Goal: Transaction & Acquisition: Purchase product/service

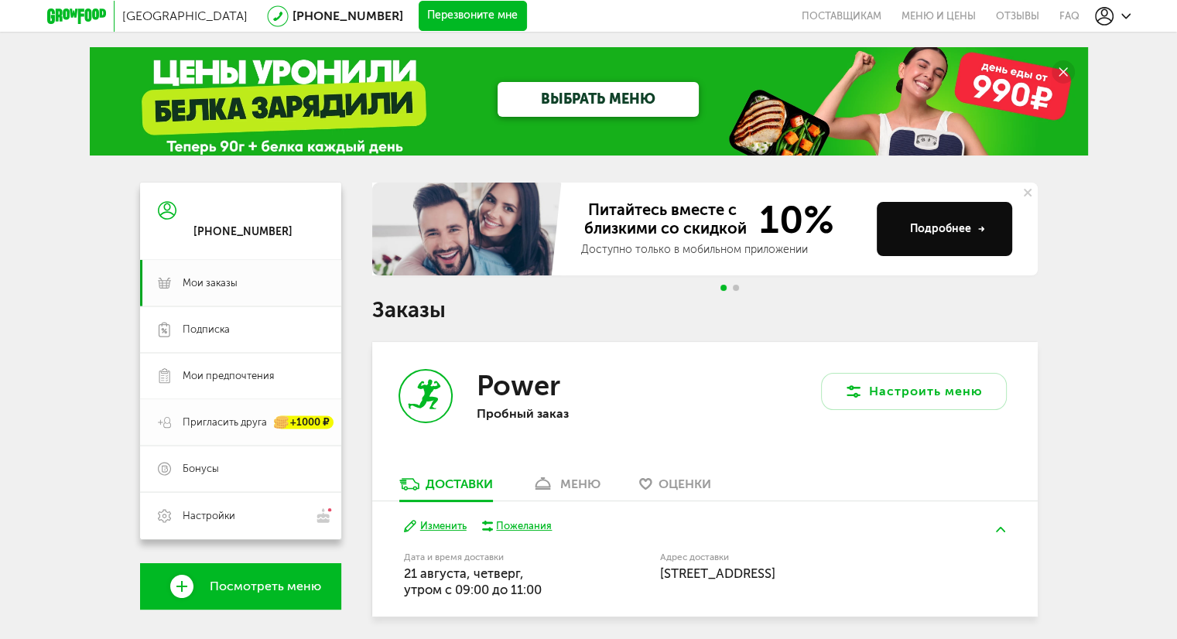
click at [249, 440] on link "Пригласить друга +1000 ₽" at bounding box center [240, 422] width 201 height 46
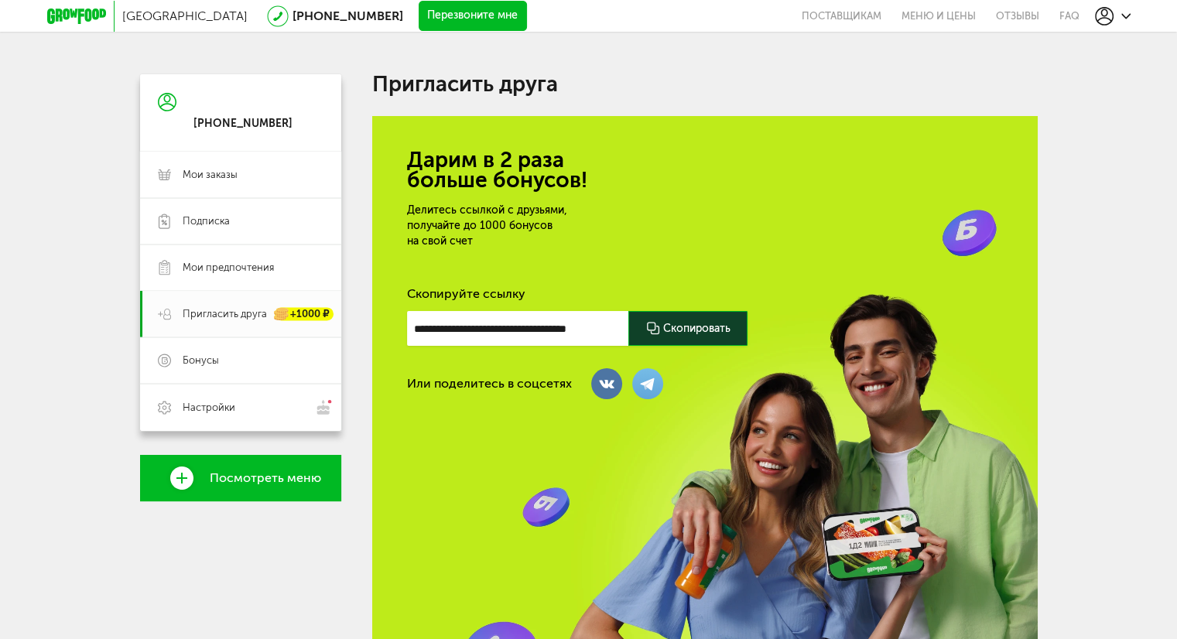
click at [687, 329] on div at bounding box center [687, 328] width 119 height 35
click at [293, 16] on link "[PHONE_NUMBER]" at bounding box center [348, 16] width 111 height 15
click at [263, 186] on link "Мои заказы" at bounding box center [240, 175] width 201 height 46
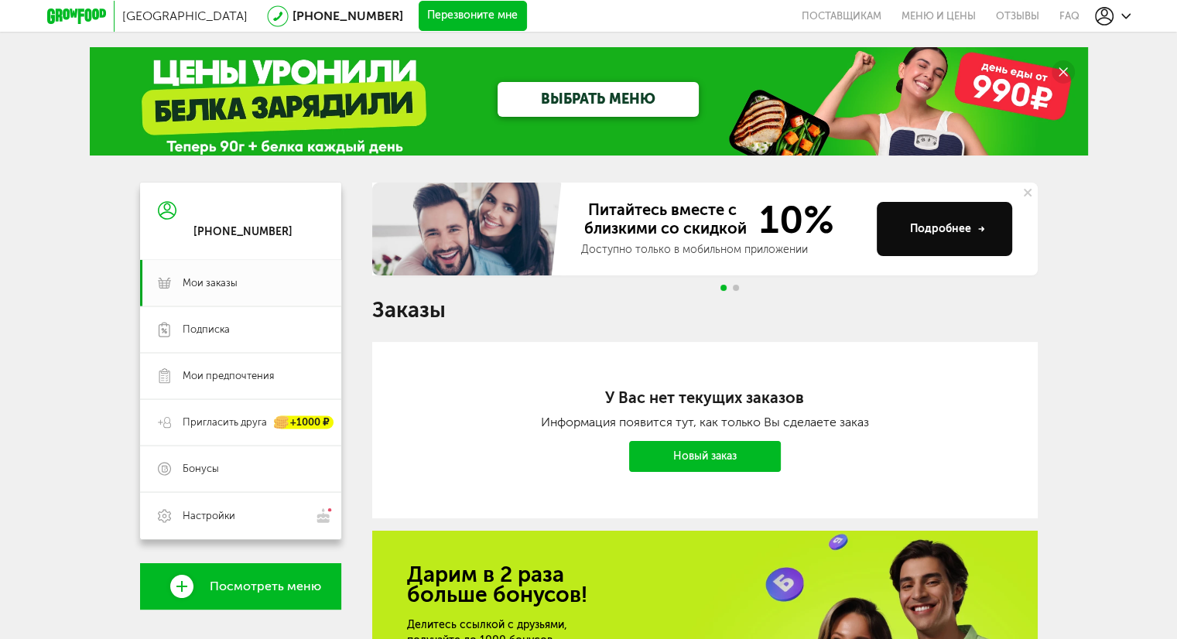
click at [1111, 17] on use at bounding box center [1104, 16] width 19 height 19
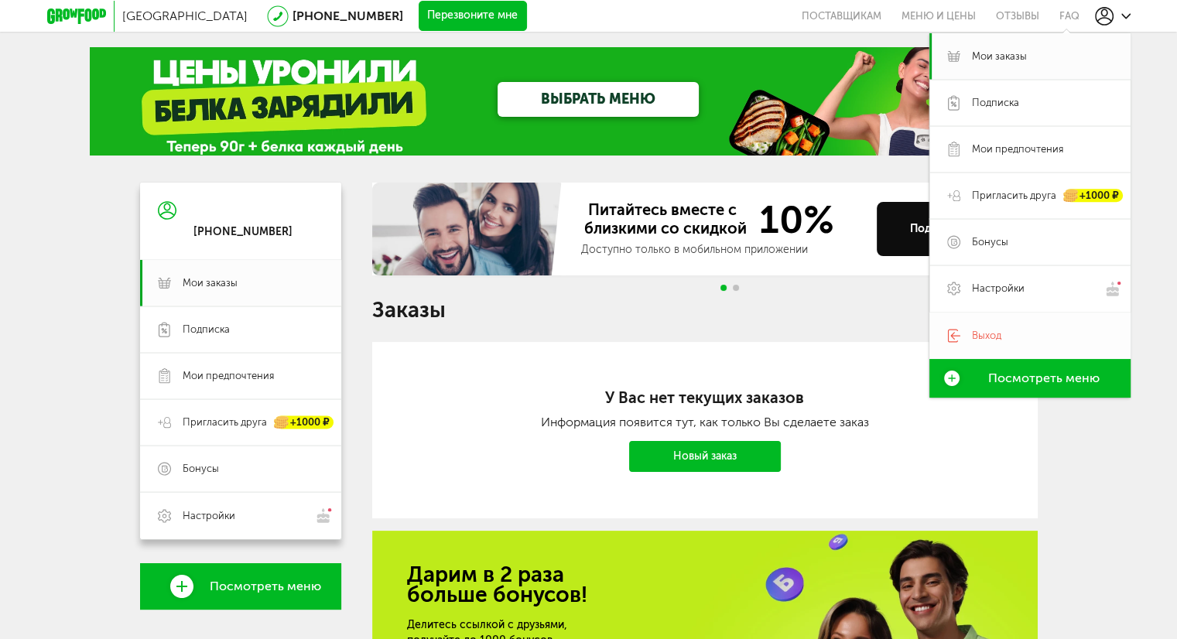
click at [1001, 323] on link "Выход" at bounding box center [1029, 336] width 201 height 46
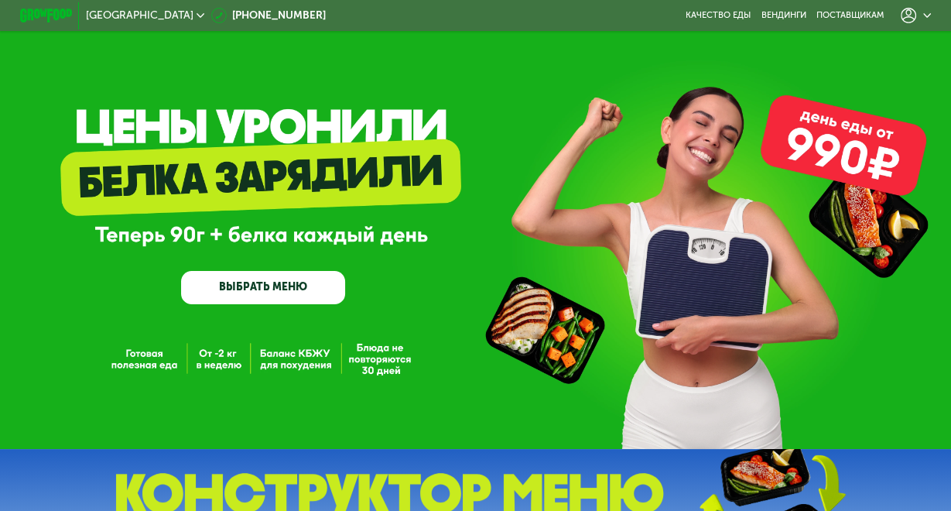
click at [916, 12] on div at bounding box center [916, 15] width 30 height 15
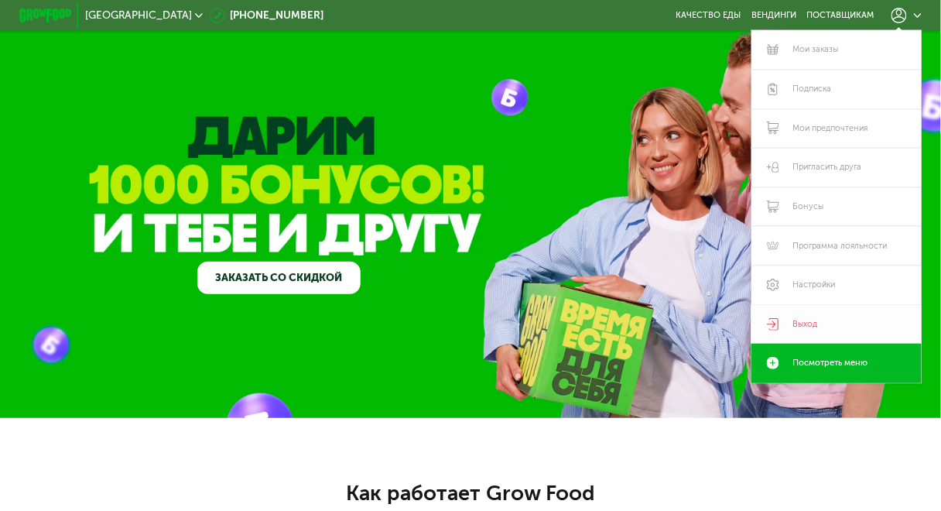
click at [817, 320] on link "Выход" at bounding box center [836, 324] width 170 height 39
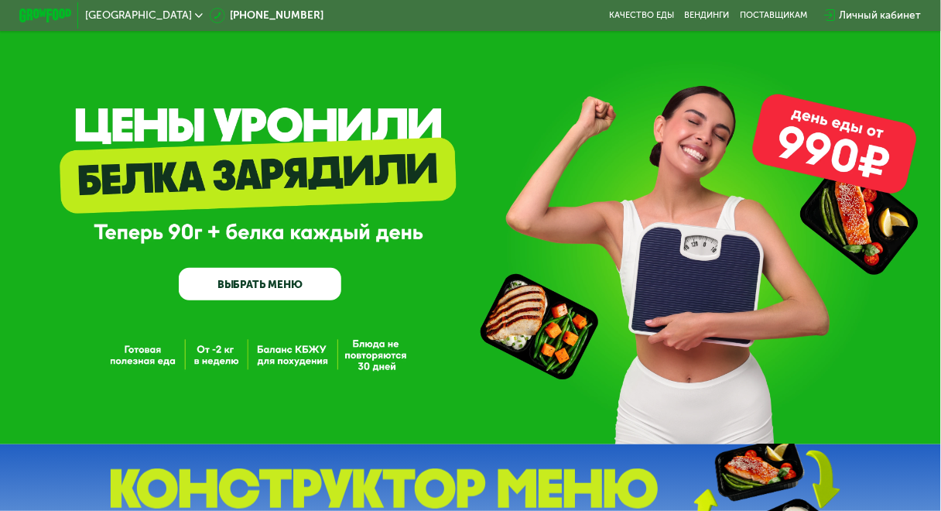
click at [858, 19] on div "Личный кабинет" at bounding box center [881, 15] width 82 height 15
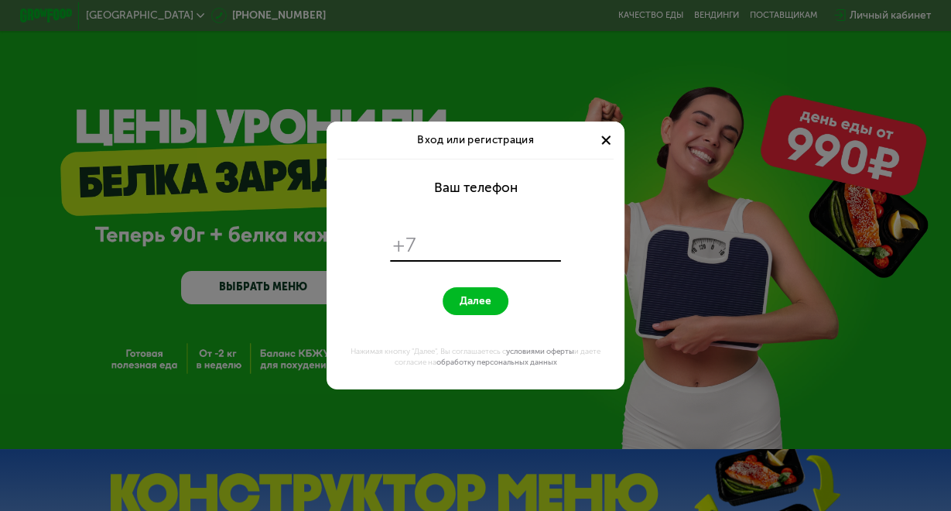
click at [437, 243] on input "tel" at bounding box center [490, 245] width 135 height 25
type input "*"
type input "**********"
click at [443, 287] on button "Далее" at bounding box center [476, 301] width 66 height 29
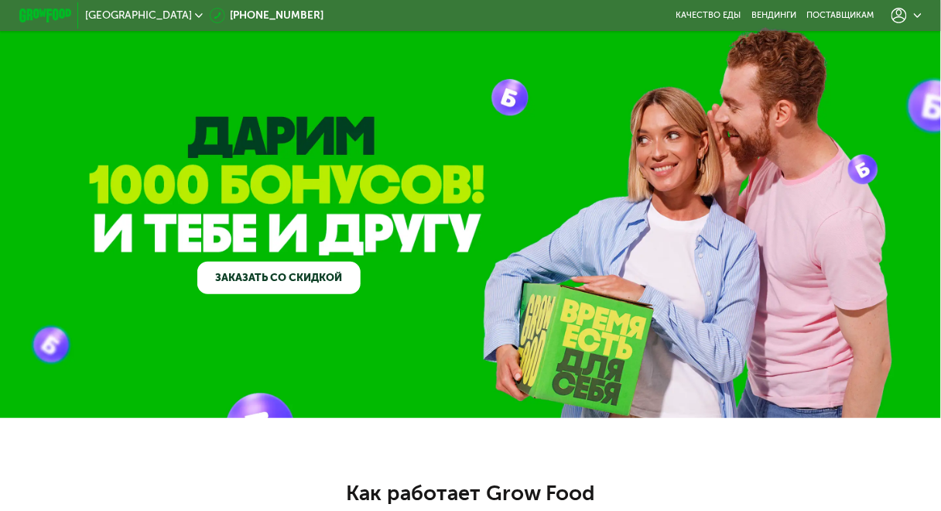
click at [920, 16] on icon at bounding box center [918, 16] width 8 height 8
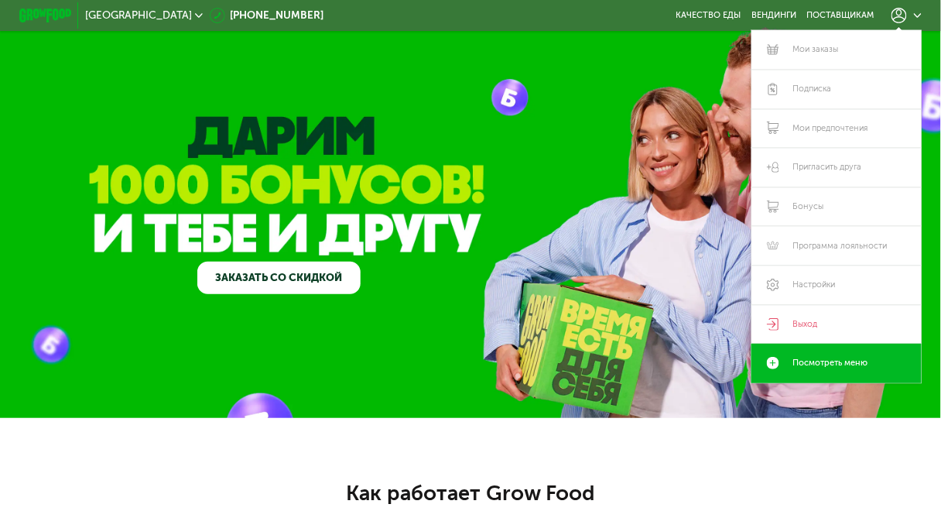
click at [334, 277] on link "Заказать со скидкой" at bounding box center [278, 278] width 163 height 33
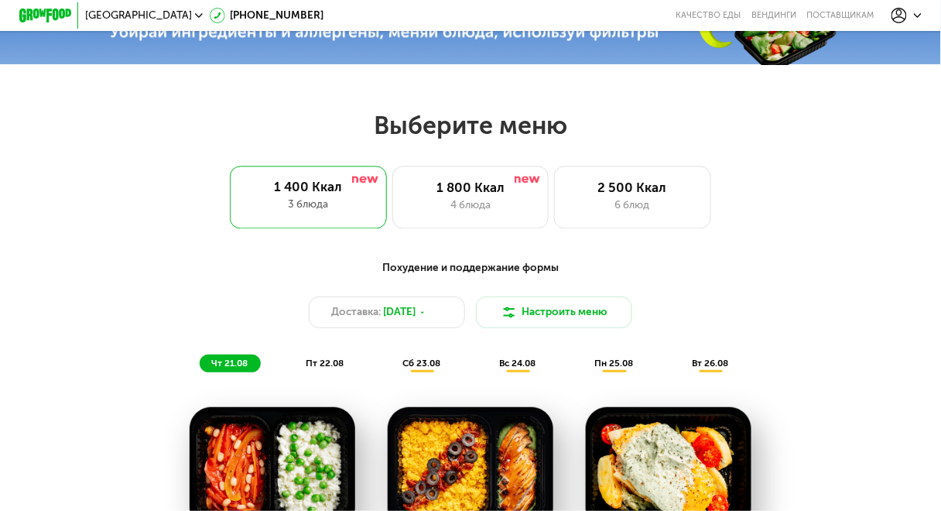
scroll to position [842, 0]
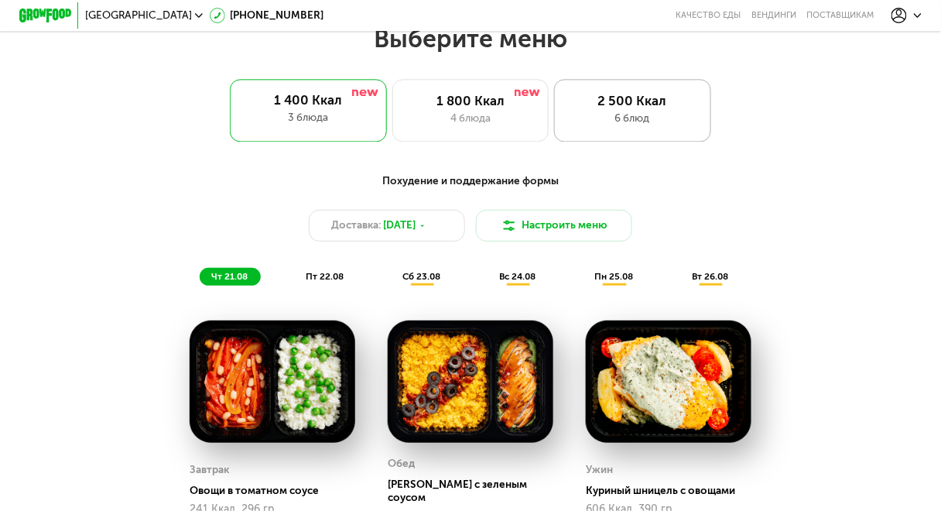
click at [625, 137] on div "2 500 Ккал 6 блюд" at bounding box center [632, 110] width 157 height 63
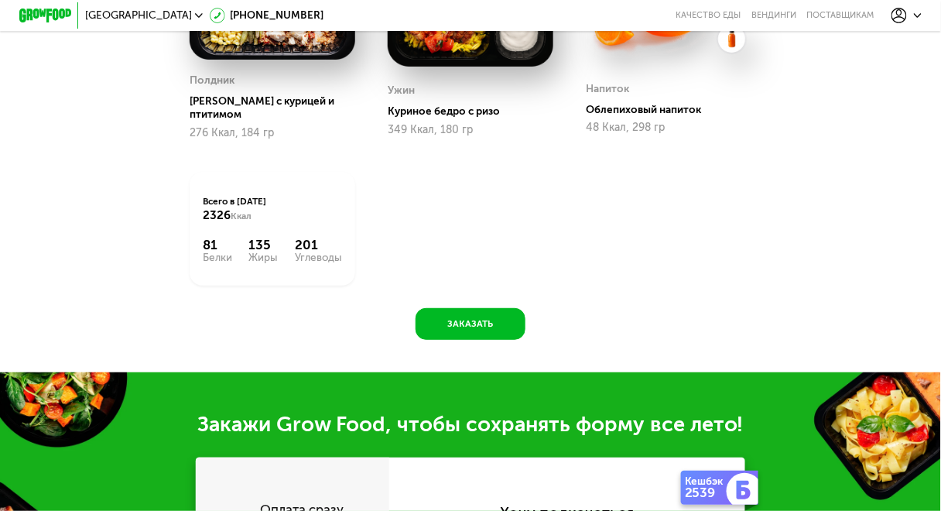
scroll to position [1399, 0]
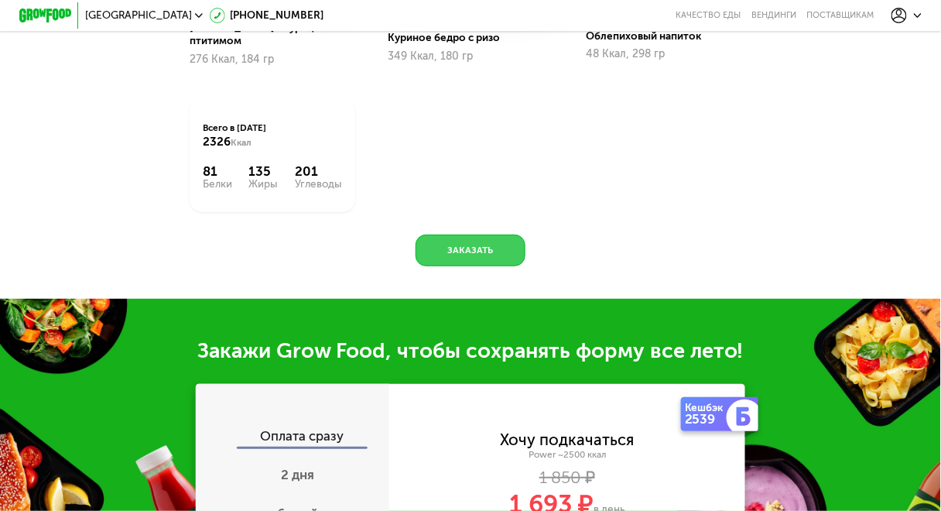
click at [464, 266] on button "Заказать" at bounding box center [471, 250] width 110 height 32
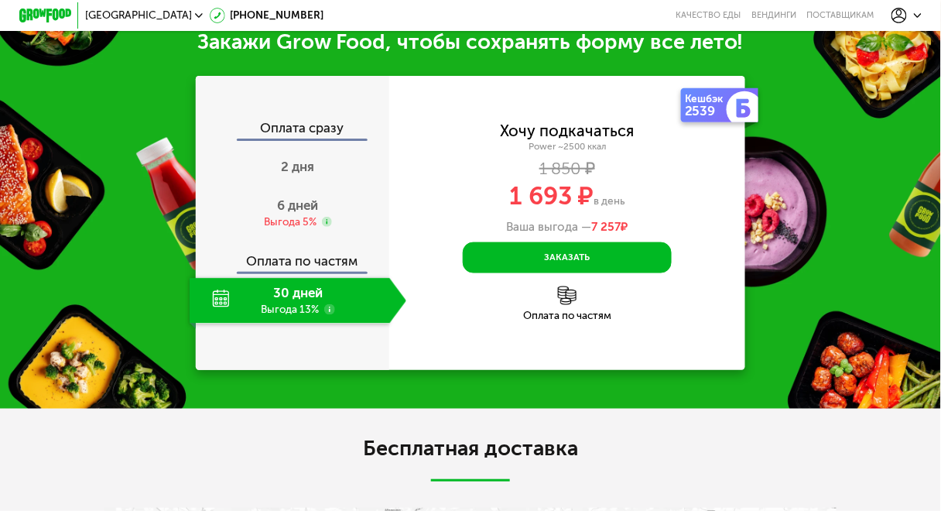
scroll to position [1822, 0]
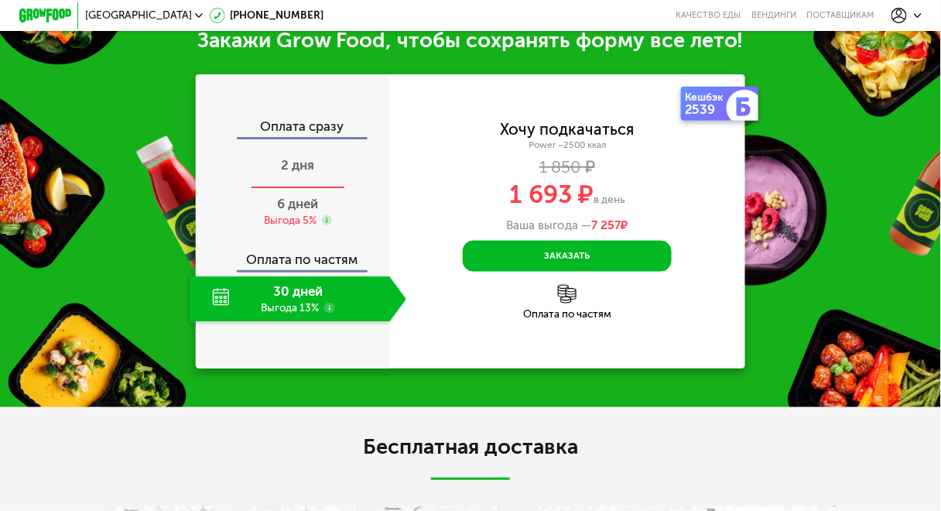
click at [293, 189] on div "2 дня" at bounding box center [298, 166] width 217 height 46
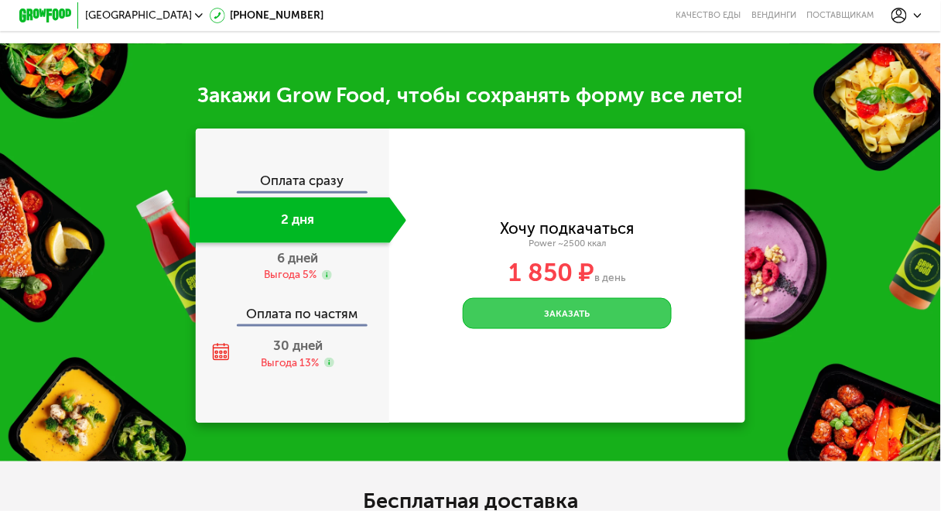
click at [522, 330] on button "Заказать" at bounding box center [567, 314] width 209 height 32
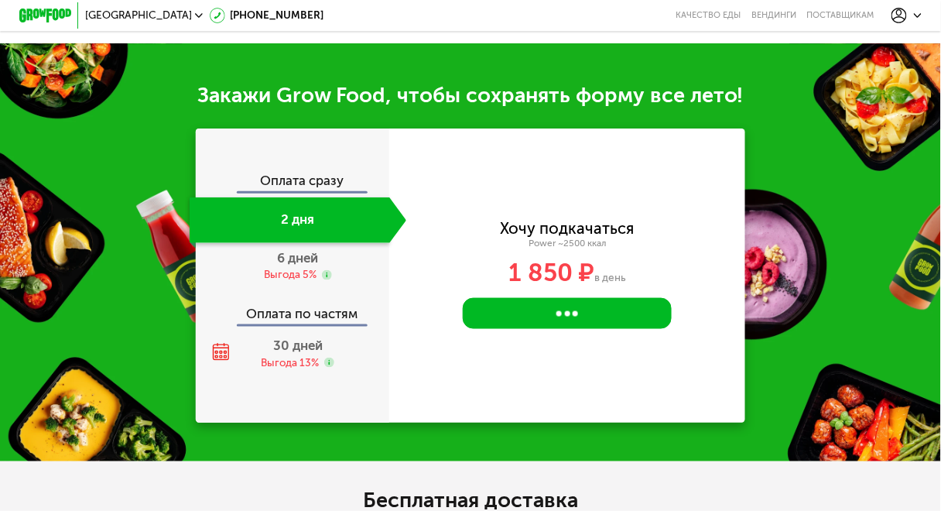
scroll to position [1761, 0]
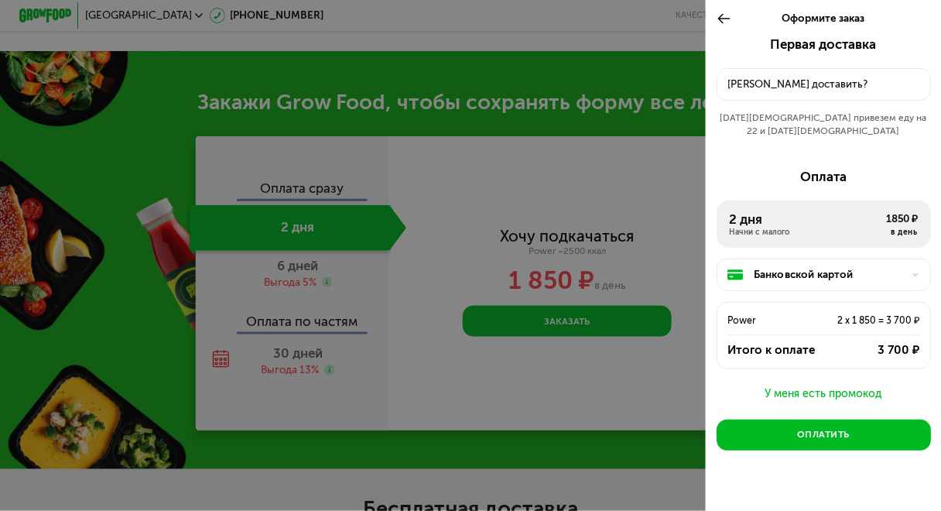
click at [850, 85] on div "Куда доставить?" at bounding box center [823, 84] width 192 height 15
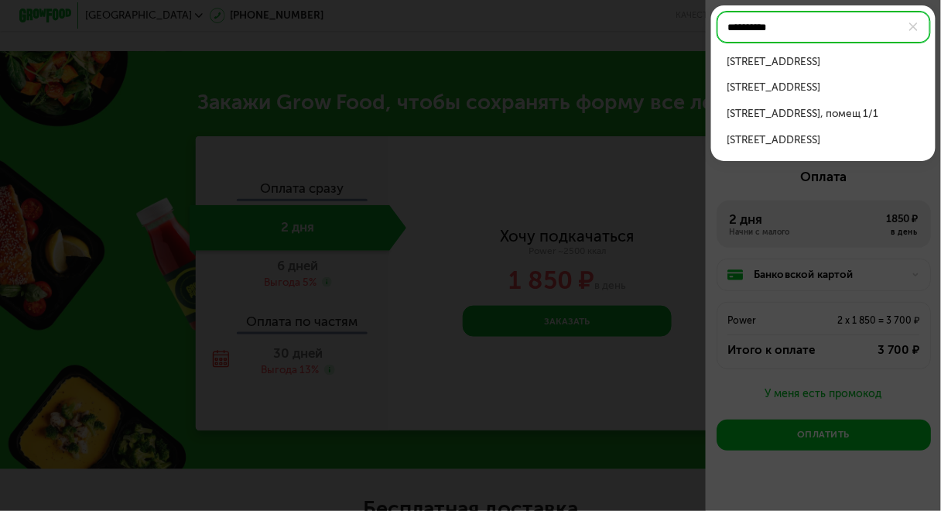
click at [851, 115] on div "пр-кт Мира, д 95 стр 1, помещ 1/1" at bounding box center [823, 113] width 193 height 15
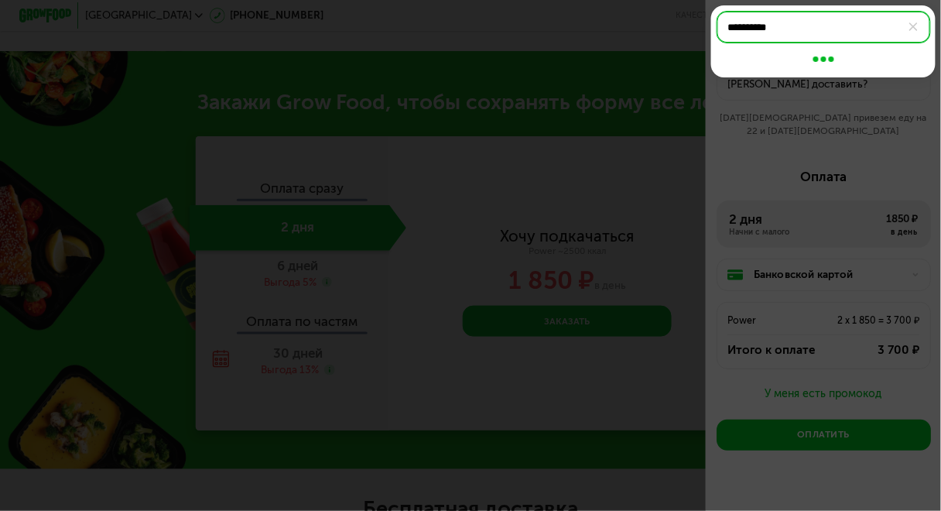
type input "**********"
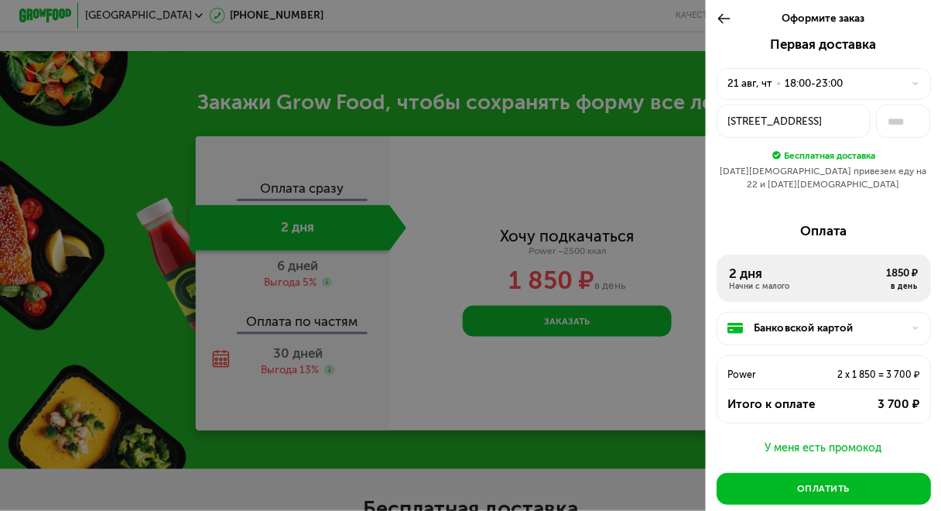
click at [826, 171] on div "21 авг привезем еду на 22 и 23 авг" at bounding box center [824, 178] width 214 height 26
click at [837, 177] on div "21 авг привезем еду на 22 и 23 авг" at bounding box center [824, 178] width 214 height 26
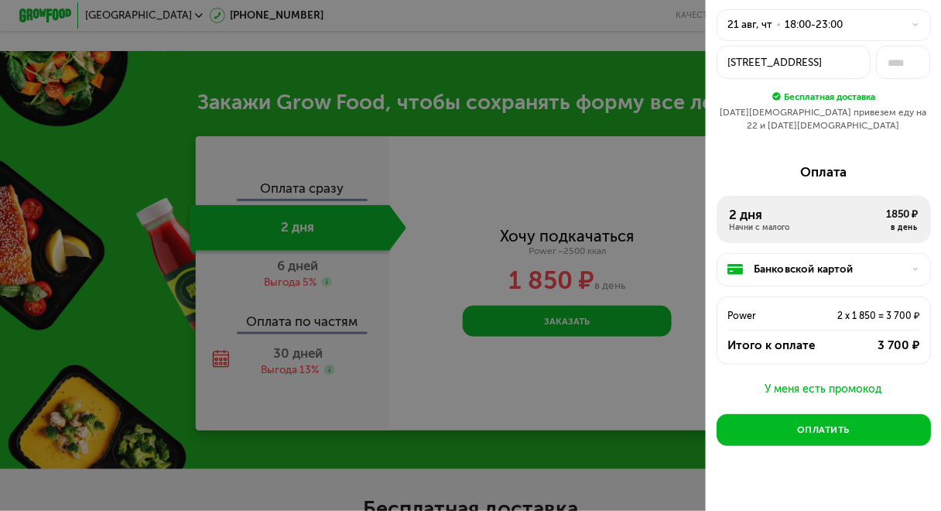
click at [853, 262] on div "Банковской картой" at bounding box center [829, 269] width 150 height 15
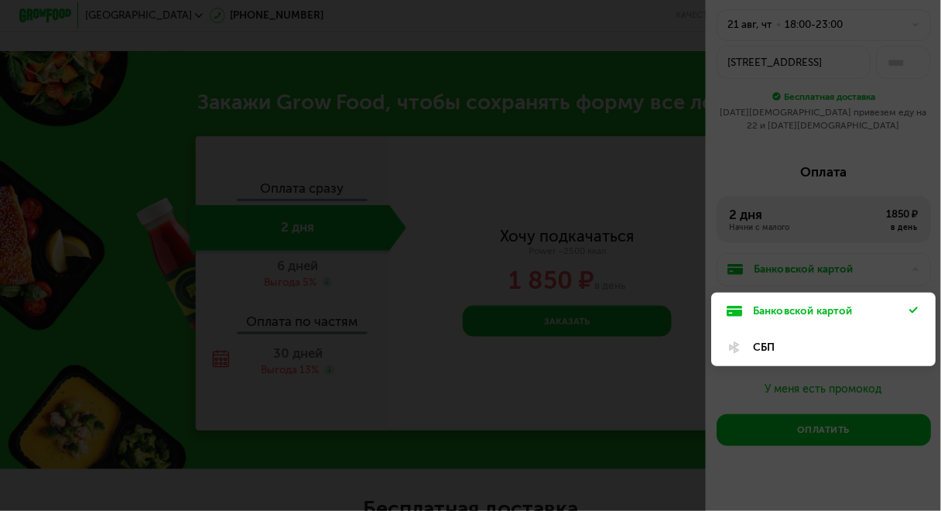
click at [836, 166] on div at bounding box center [470, 255] width 941 height 511
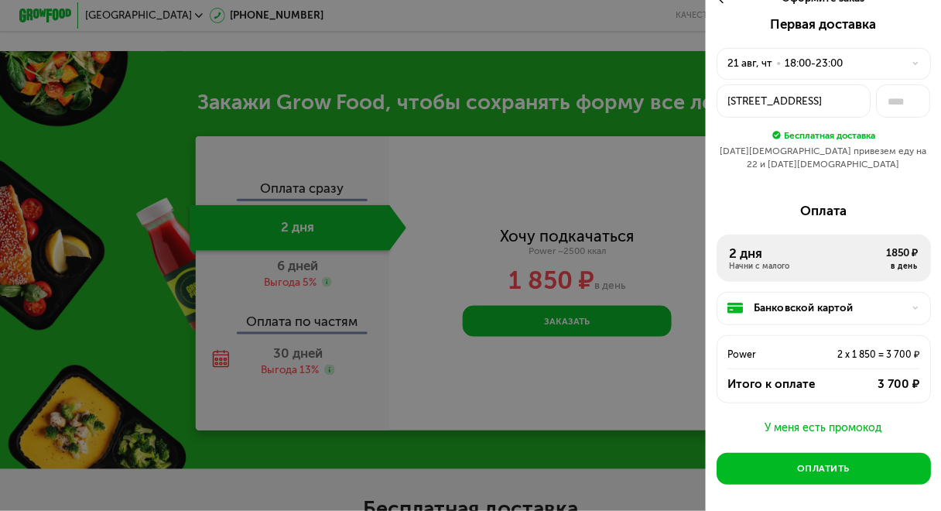
scroll to position [0, 0]
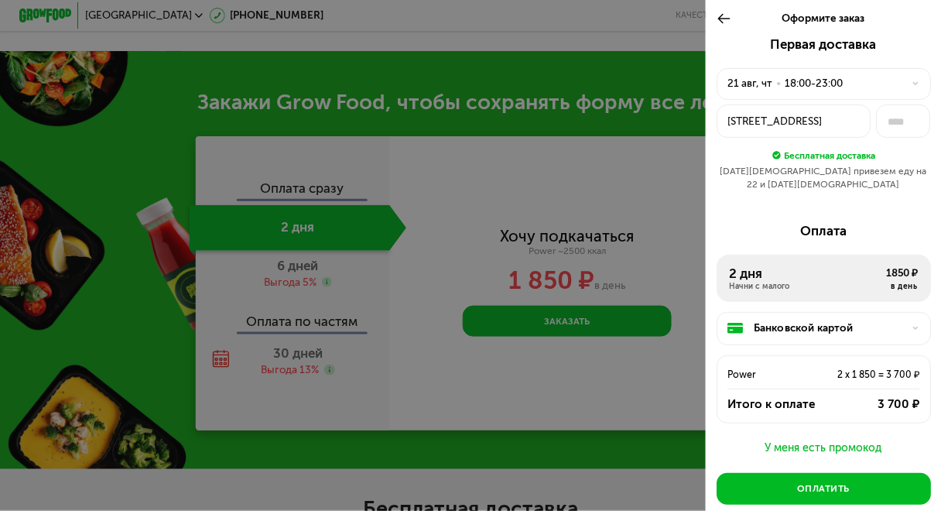
click at [856, 159] on div "Бесплатная доставка" at bounding box center [829, 155] width 91 height 15
click at [902, 133] on input "text" at bounding box center [903, 120] width 55 height 33
click at [890, 98] on div "21 авг, чт • 18:00-23:00" at bounding box center [824, 84] width 214 height 32
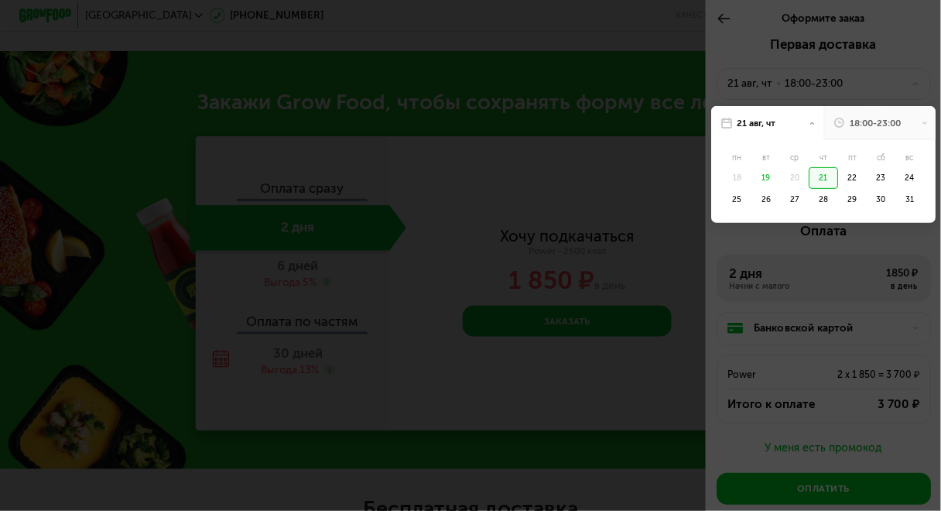
click at [809, 178] on div "20" at bounding box center [823, 177] width 29 height 21
click at [809, 179] on div "20" at bounding box center [823, 177] width 29 height 21
click at [761, 182] on div "19" at bounding box center [765, 177] width 29 height 21
click at [820, 178] on div "21" at bounding box center [823, 177] width 29 height 21
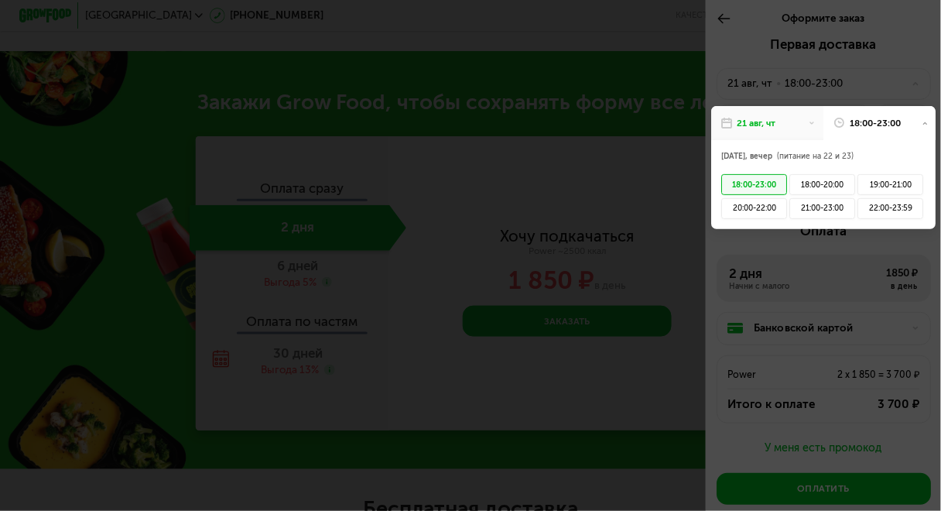
click at [878, 115] on div "18:00-23:00" at bounding box center [879, 123] width 112 height 34
click at [780, 127] on div "21 авг, чт" at bounding box center [767, 123] width 112 height 34
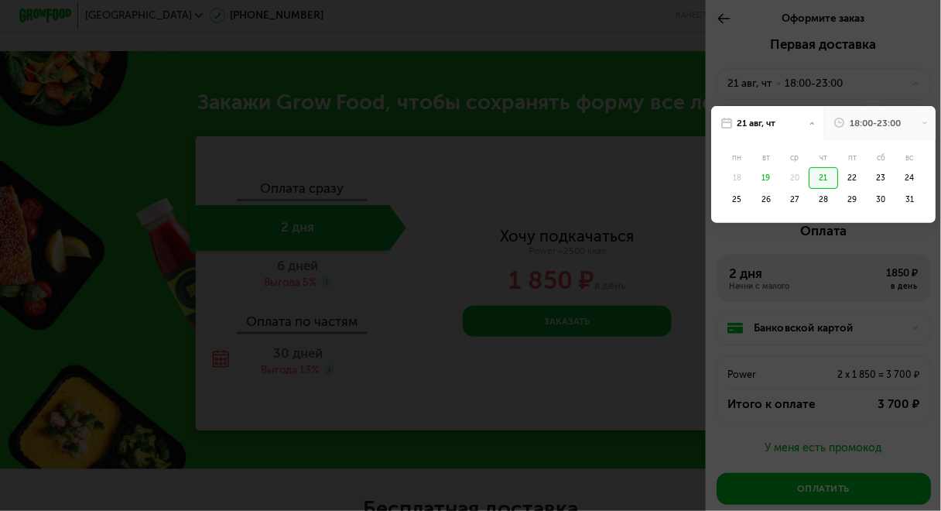
click at [875, 127] on div "18:00-23:00" at bounding box center [875, 123] width 51 height 13
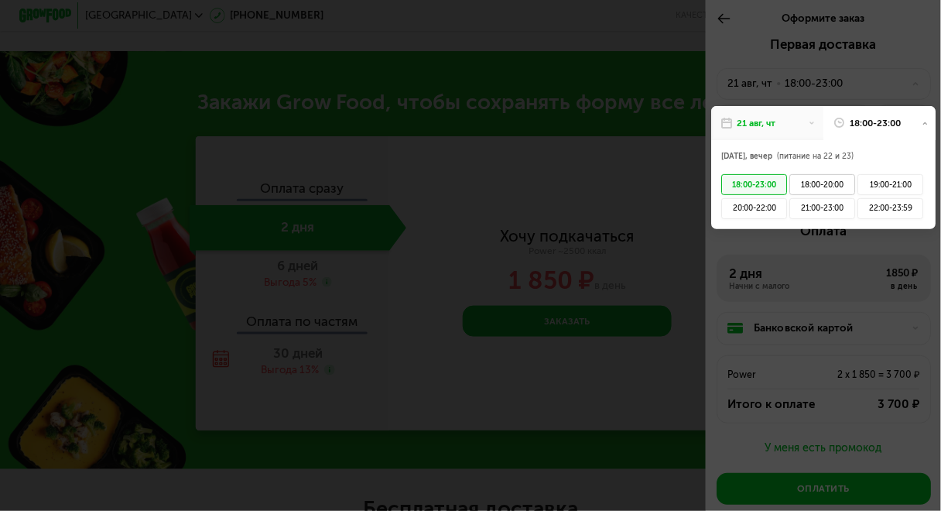
click at [823, 184] on div "18:00-20:00" at bounding box center [822, 184] width 66 height 21
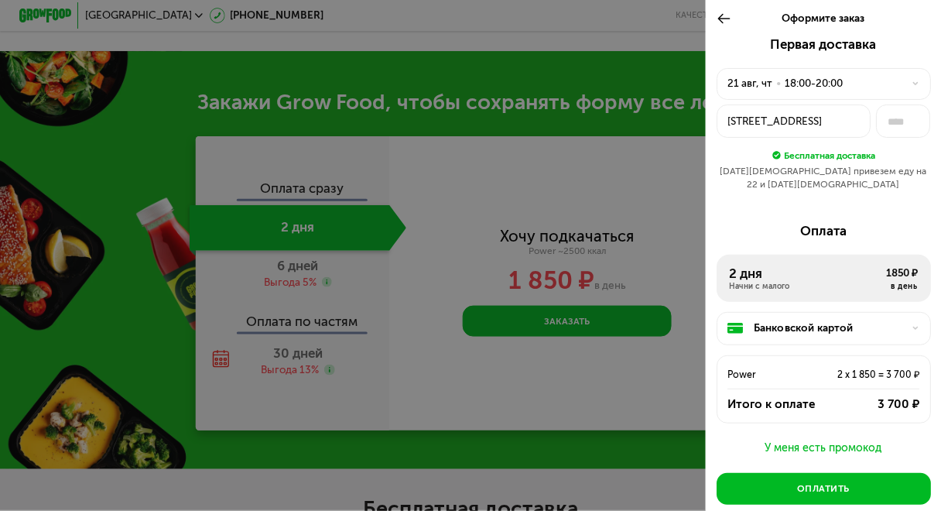
click at [889, 169] on div "21 авг привезем еду на 22 и 23 авг" at bounding box center [824, 178] width 214 height 26
drag, startPoint x: 893, startPoint y: 169, endPoint x: 848, endPoint y: 173, distance: 45.1
click at [848, 173] on div "21 авг привезем еду на 22 и 23 авг" at bounding box center [824, 178] width 214 height 26
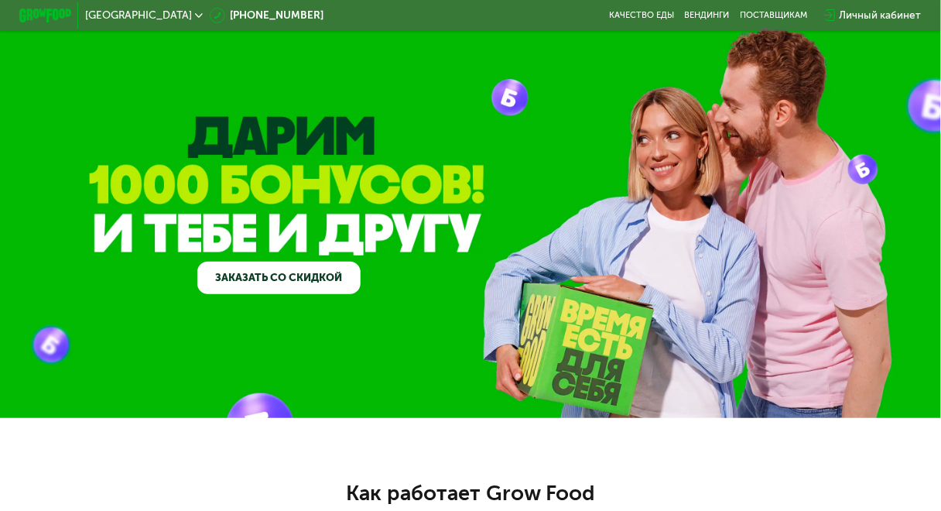
click at [874, 21] on div "Личный кабинет" at bounding box center [881, 15] width 82 height 15
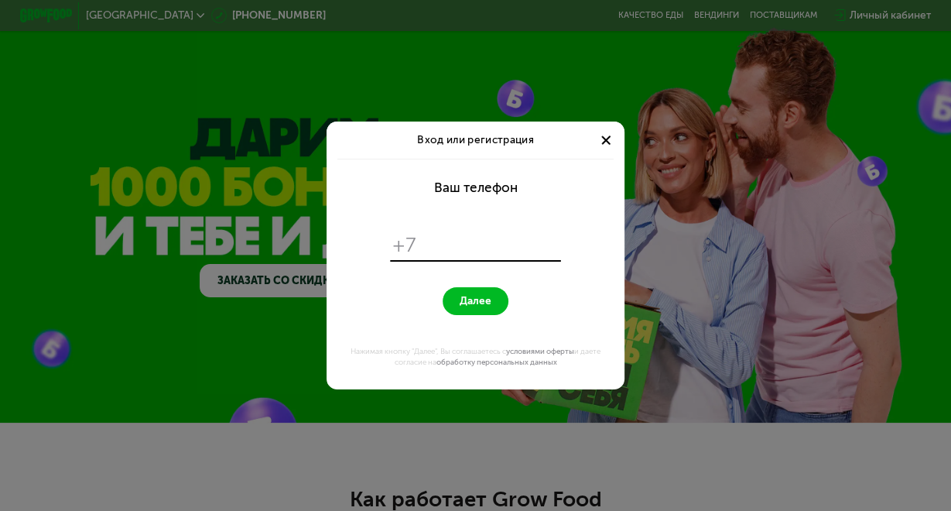
click at [491, 241] on input "tel" at bounding box center [490, 245] width 135 height 25
type input "**********"
click at [480, 311] on button "Далее" at bounding box center [476, 301] width 66 height 29
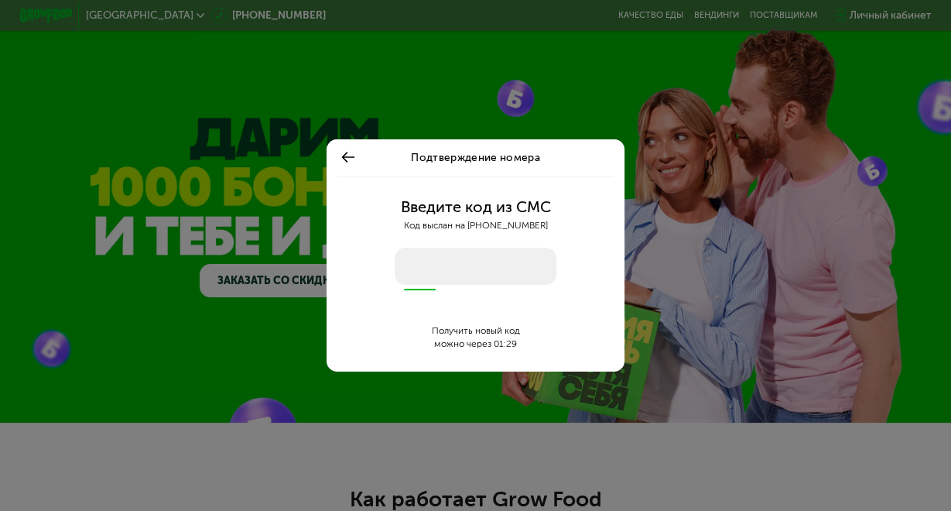
click at [471, 273] on input "number" at bounding box center [475, 266] width 161 height 37
type input "****"
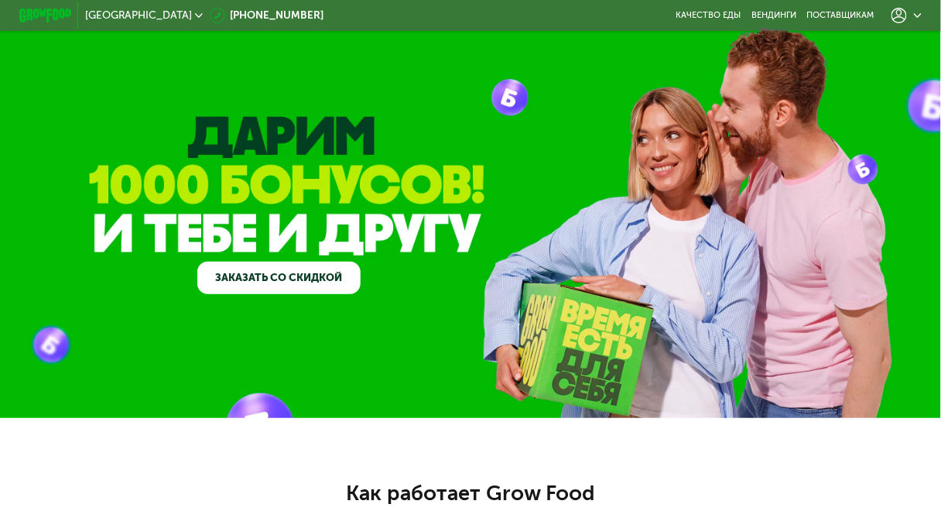
click at [919, 16] on icon at bounding box center [918, 16] width 8 height 8
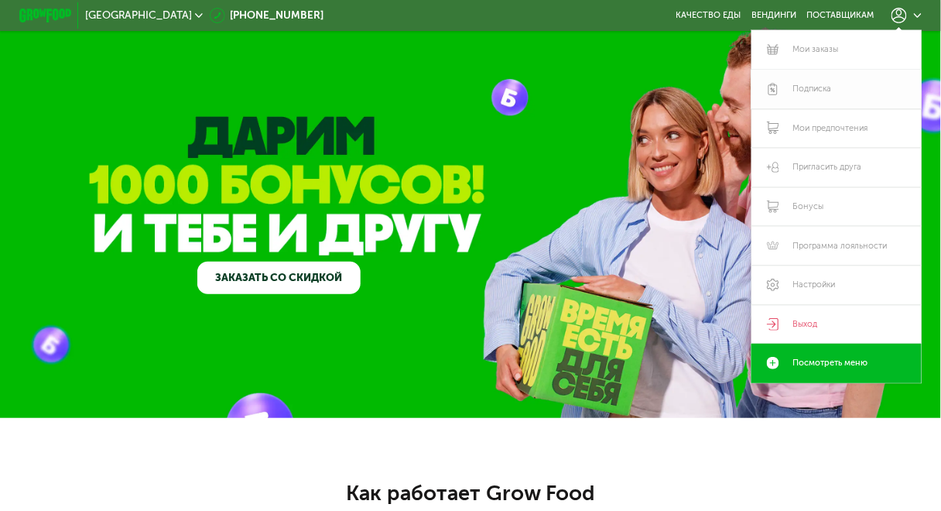
click at [839, 84] on link "Подписка" at bounding box center [836, 89] width 170 height 39
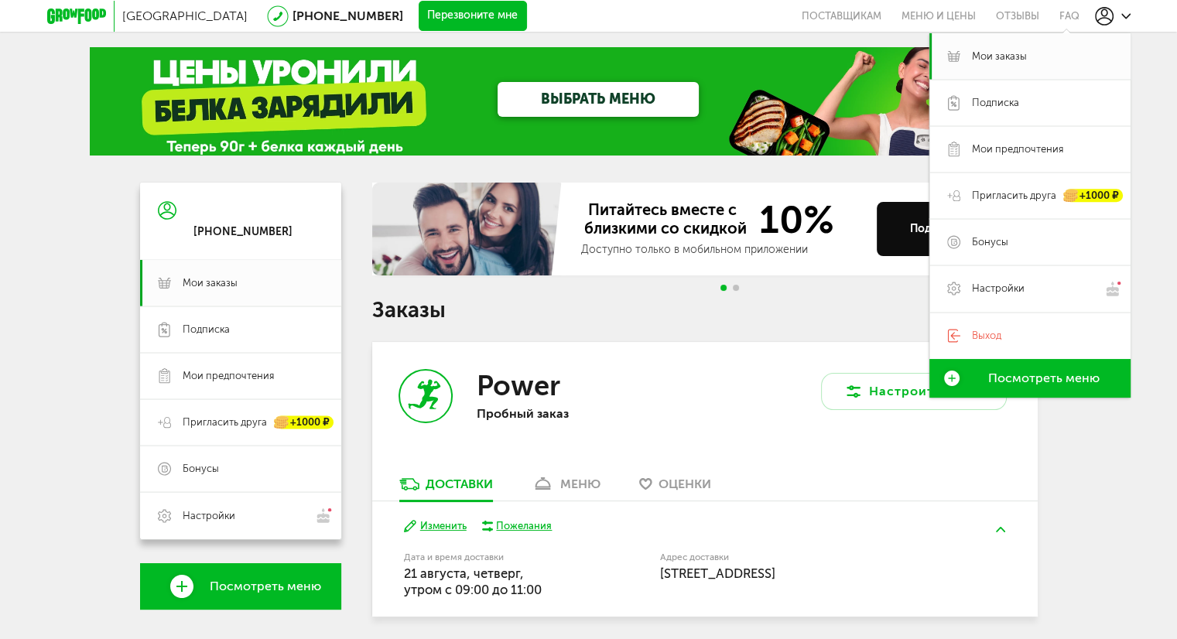
click at [1161, 121] on div "Москва [PHONE_NUMBER] Перезвоните мне поставщикам Меню и цены Отзывы FAQ Мои за…" at bounding box center [588, 348] width 1177 height 696
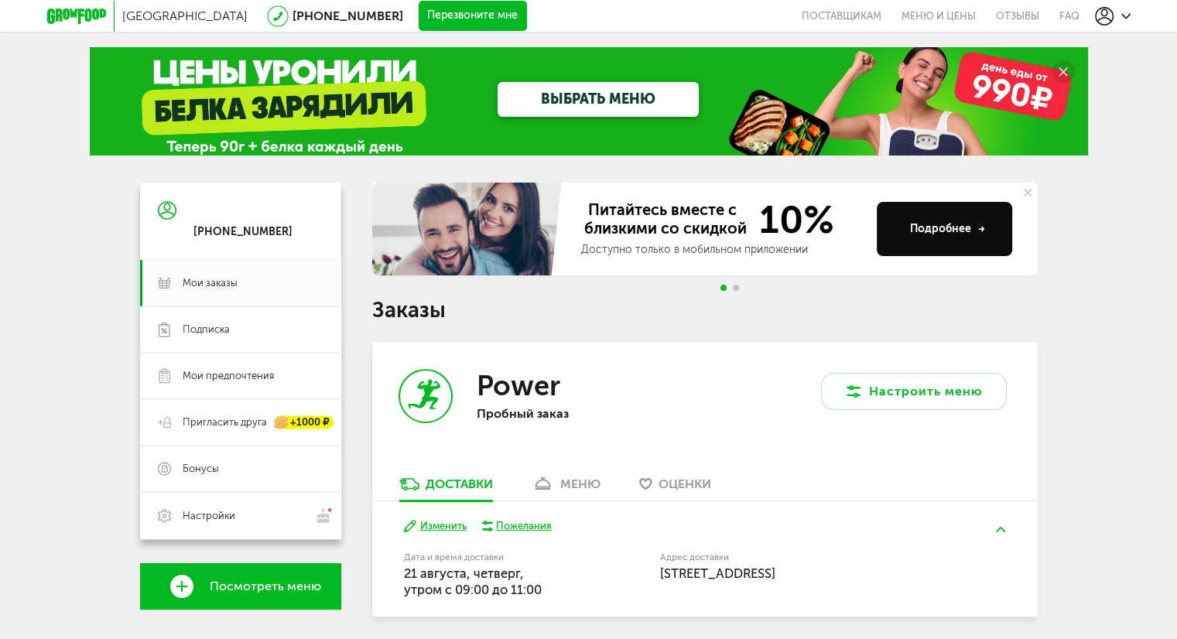
click at [1121, 7] on div at bounding box center [1113, 16] width 36 height 19
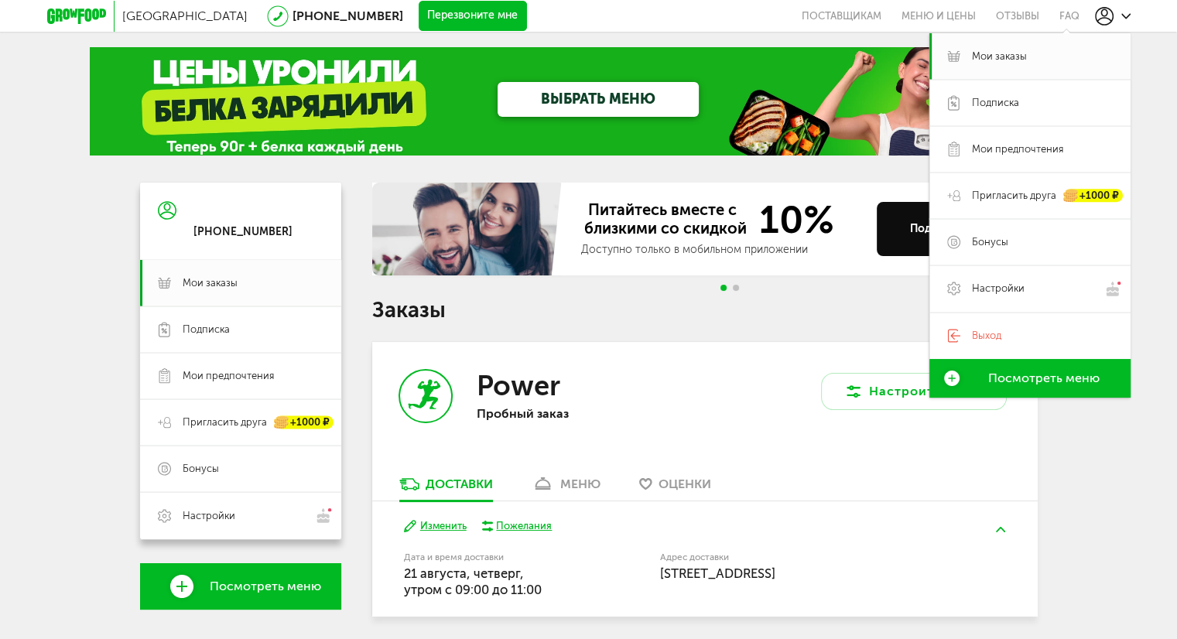
click at [84, 16] on icon at bounding box center [76, 16] width 59 height 15
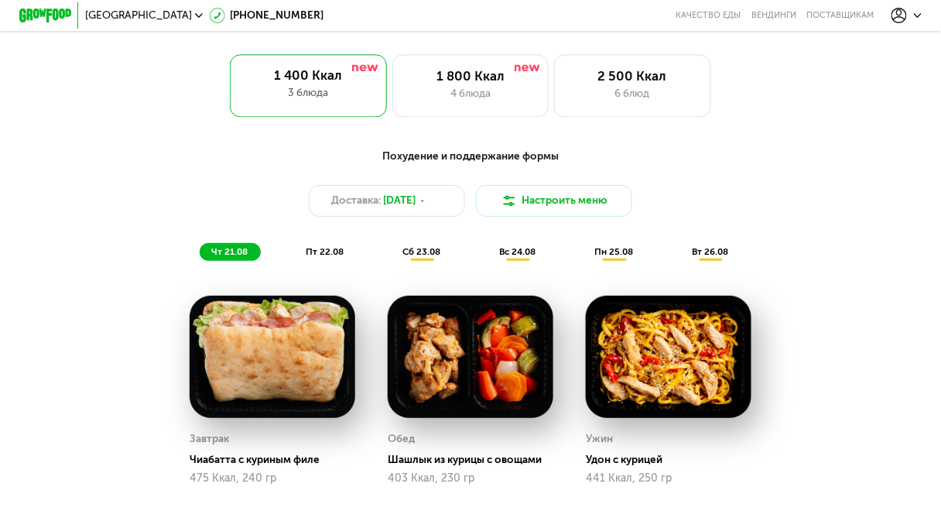
scroll to position [743, 0]
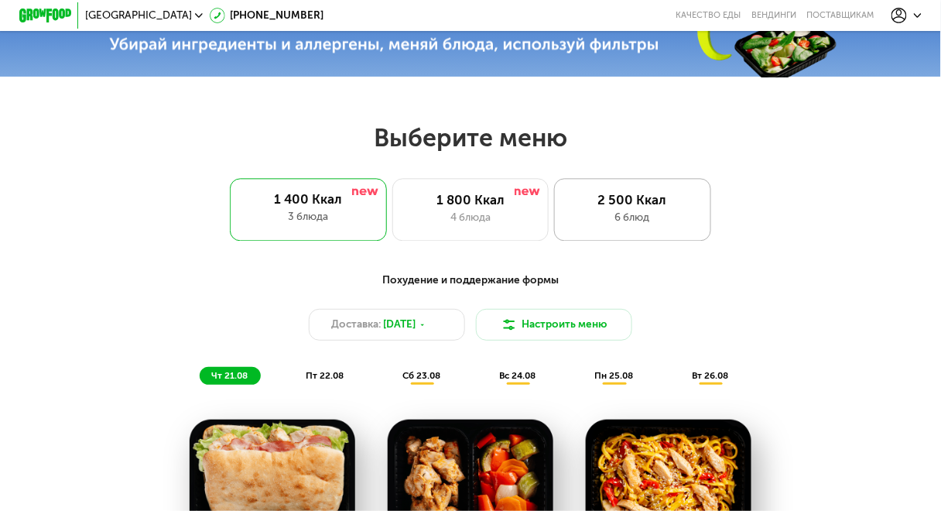
click at [625, 205] on div "2 500 Ккал" at bounding box center [632, 199] width 129 height 15
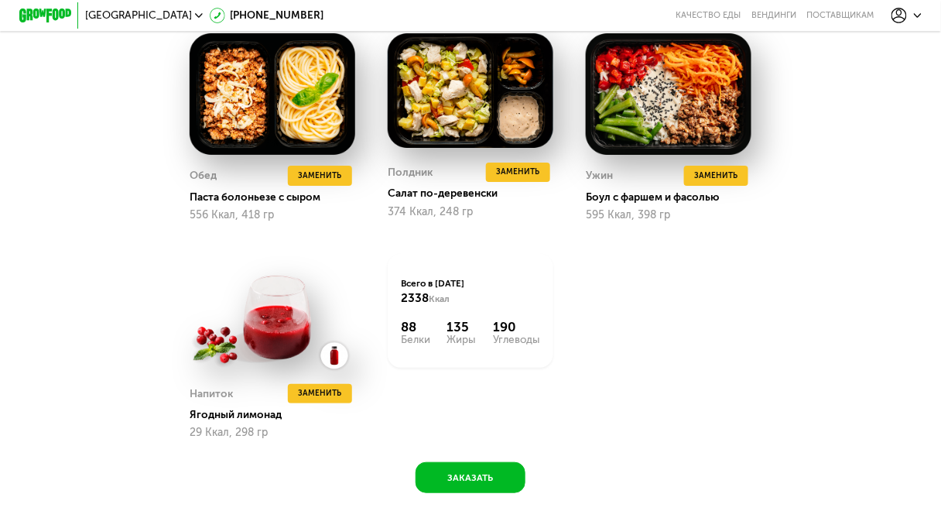
scroll to position [1486, 0]
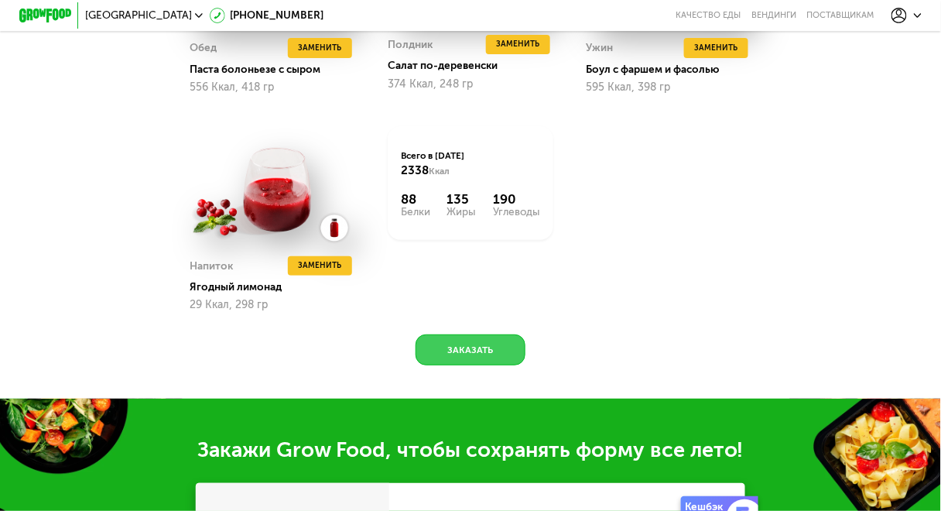
click at [497, 366] on button "Заказать" at bounding box center [471, 350] width 110 height 32
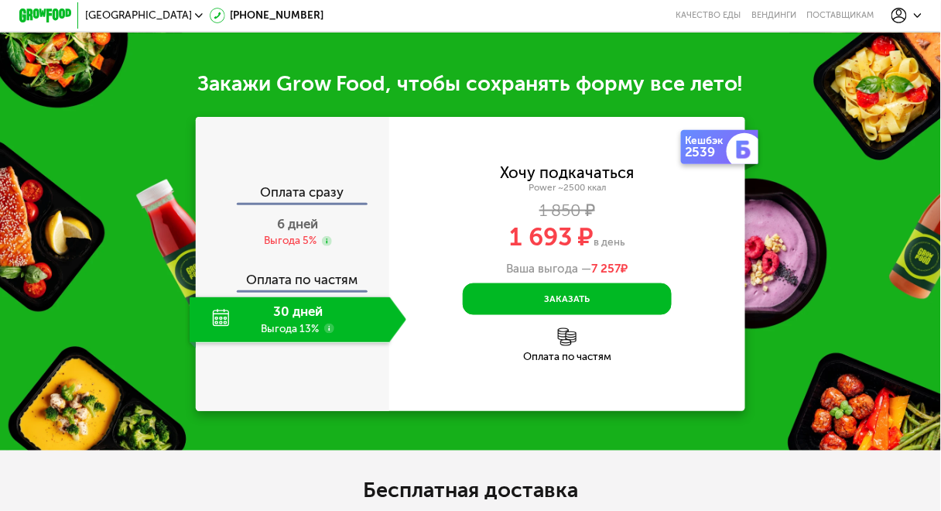
scroll to position [1902, 0]
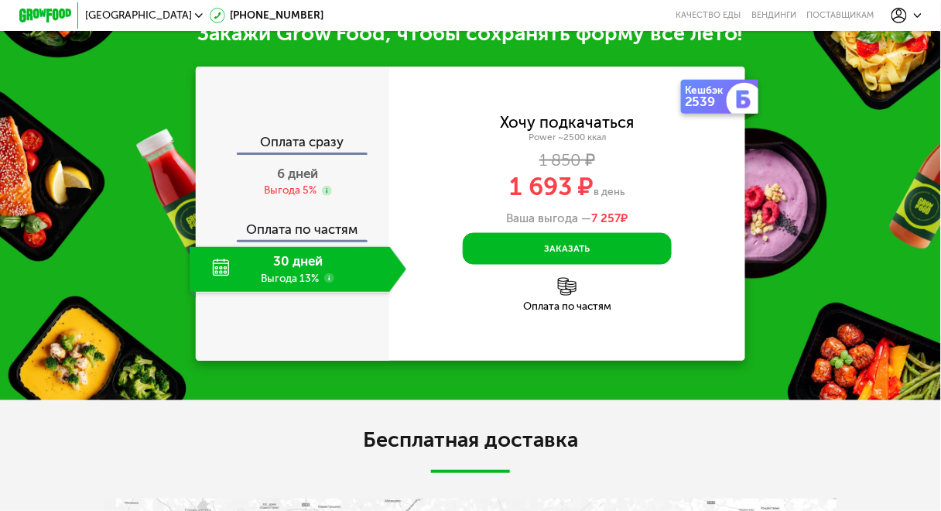
click at [315, 152] on div "Оплата сразу 6 дней Выгода 5% Оплата по частям 30 дней Выгода 13%" at bounding box center [292, 214] width 193 height 294
click at [308, 181] on span "6 дней" at bounding box center [298, 173] width 41 height 15
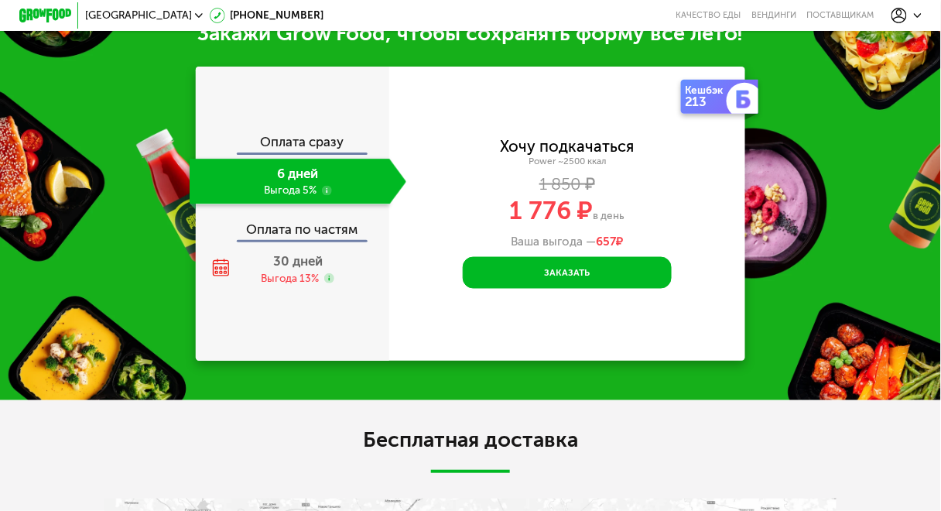
click at [320, 400] on div "Закажи Grow Food, чтобы сохранять форму все лето! Оплата сразу 6 дней Выгода 5%…" at bounding box center [470, 191] width 941 height 418
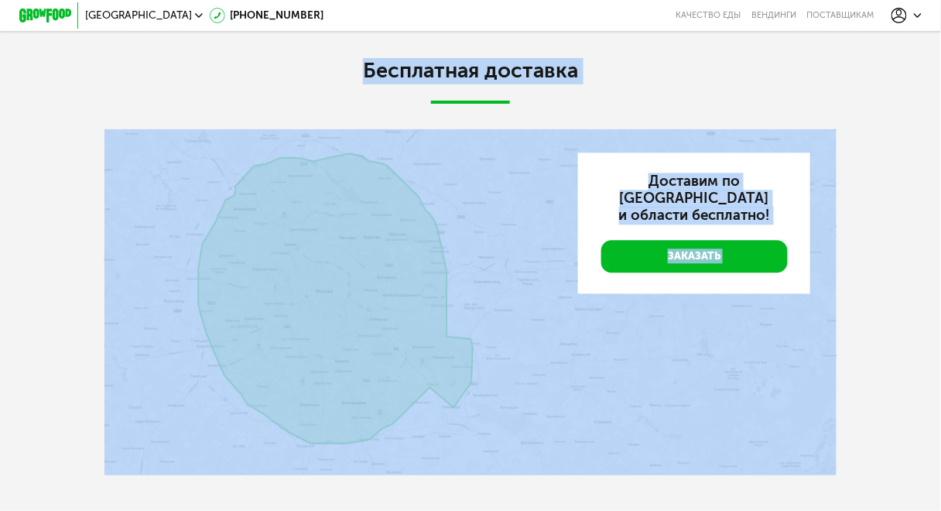
scroll to position [2274, 0]
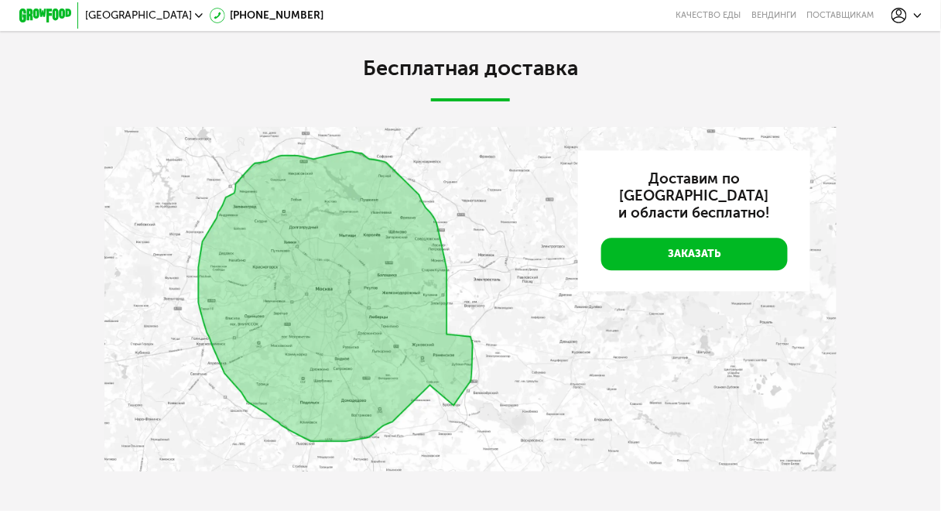
click at [810, 101] on div "Бесплатная доставка" at bounding box center [470, 79] width 732 height 46
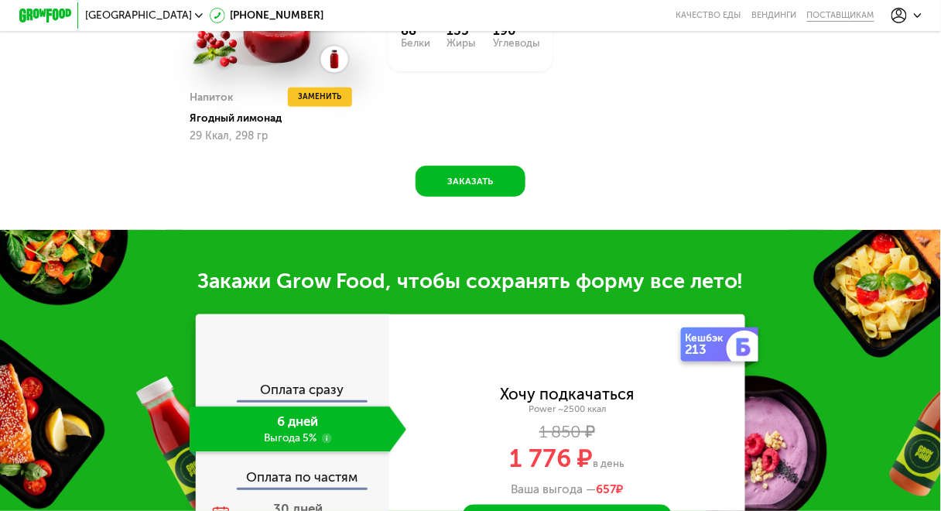
scroll to position [1407, 0]
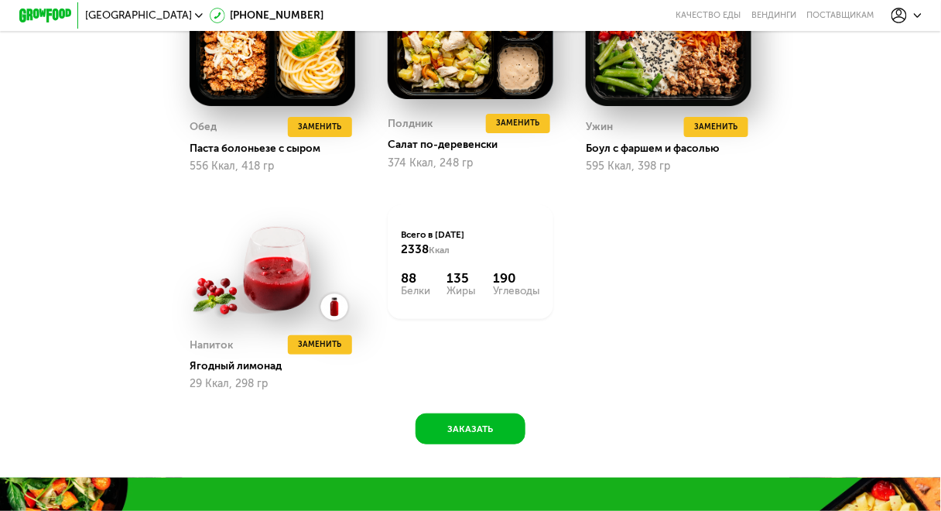
click at [909, 24] on div at bounding box center [906, 15] width 43 height 29
click at [915, 15] on div at bounding box center [906, 15] width 30 height 15
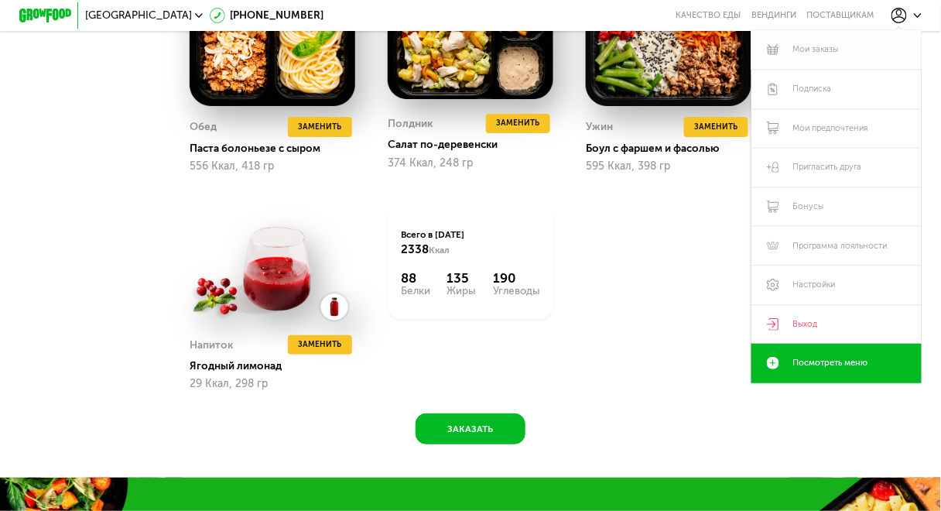
click at [828, 54] on link "Мои заказы" at bounding box center [836, 49] width 170 height 39
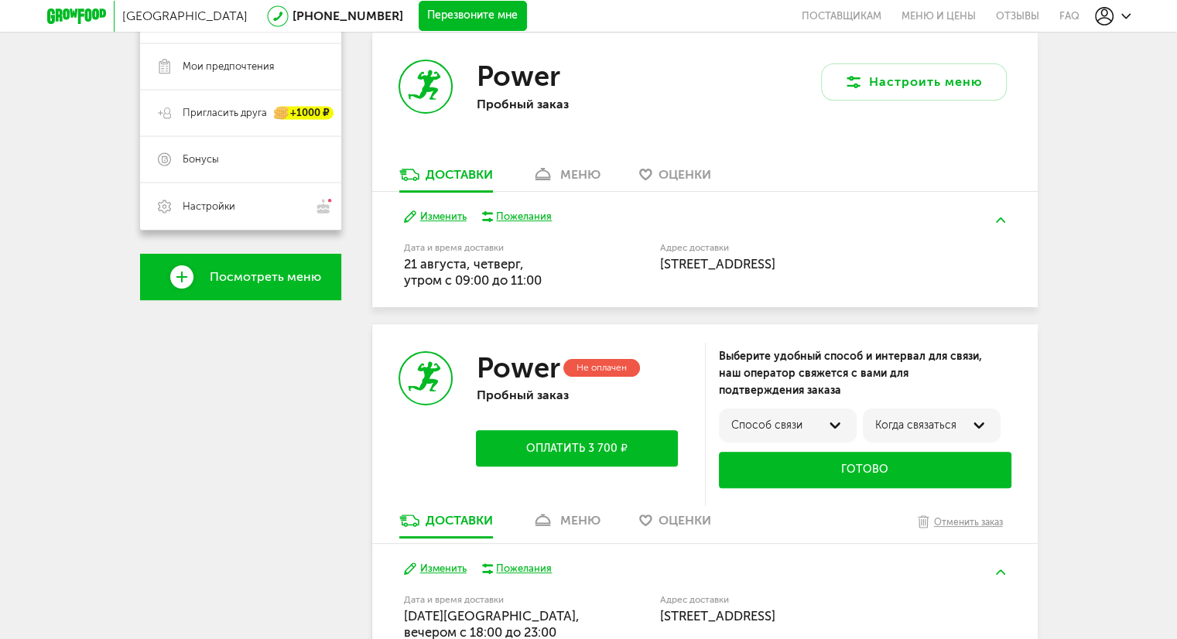
scroll to position [155, 0]
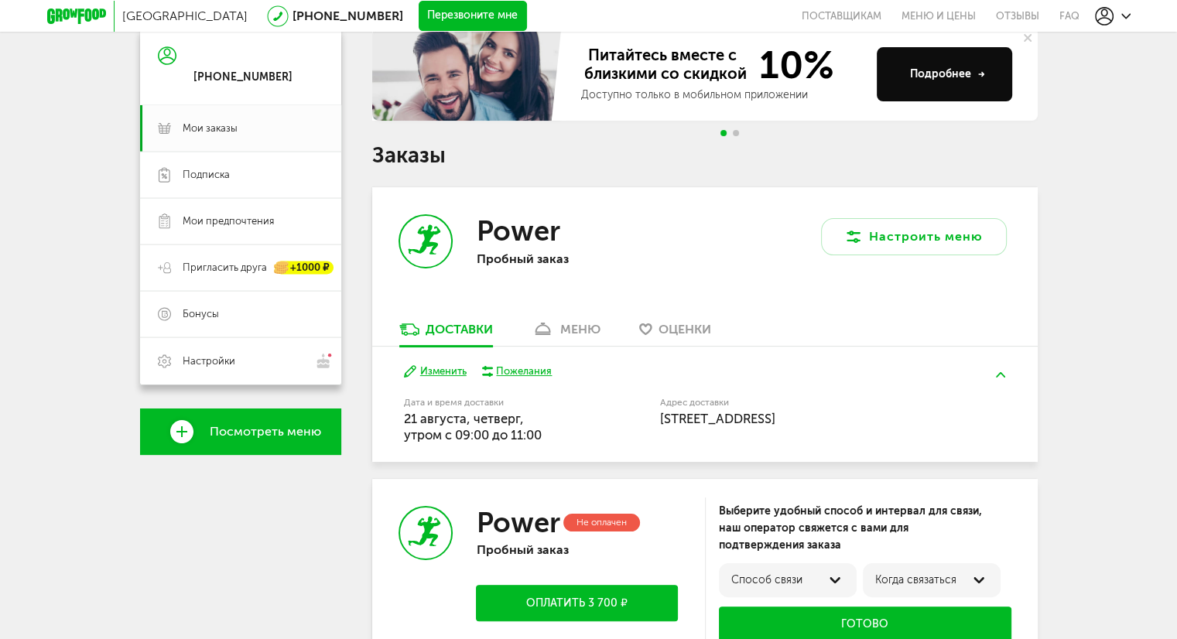
click at [568, 421] on div "Дата и время доставки 21 августа, четверг, утром c 09:00 до 11:00" at bounding box center [492, 422] width 177 height 46
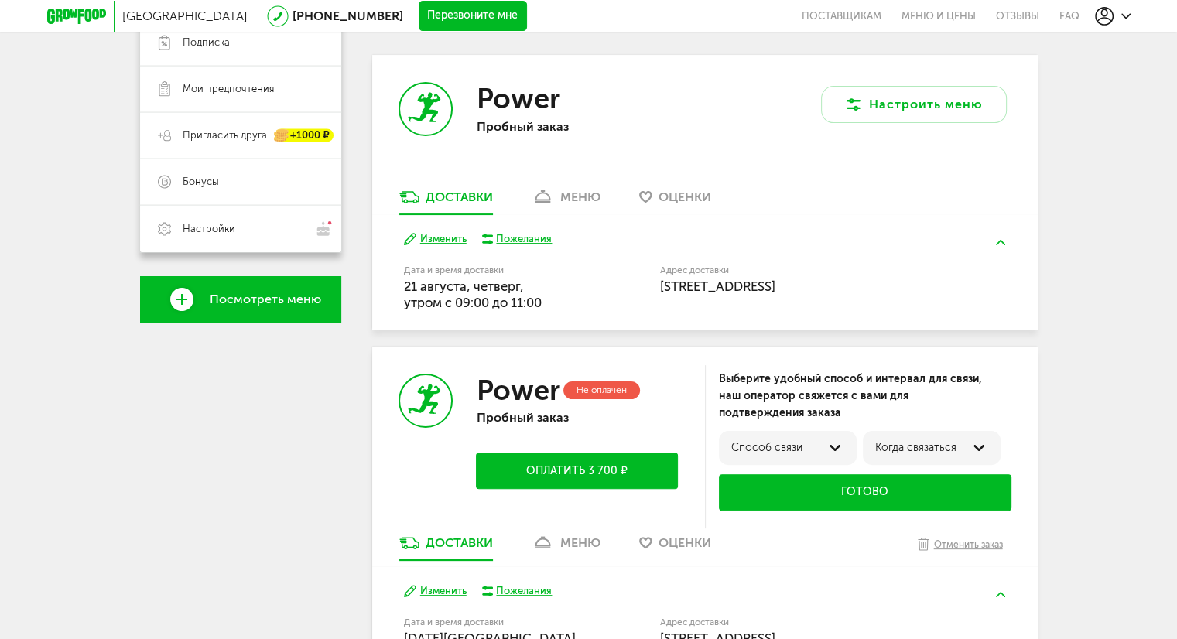
scroll to position [387, 0]
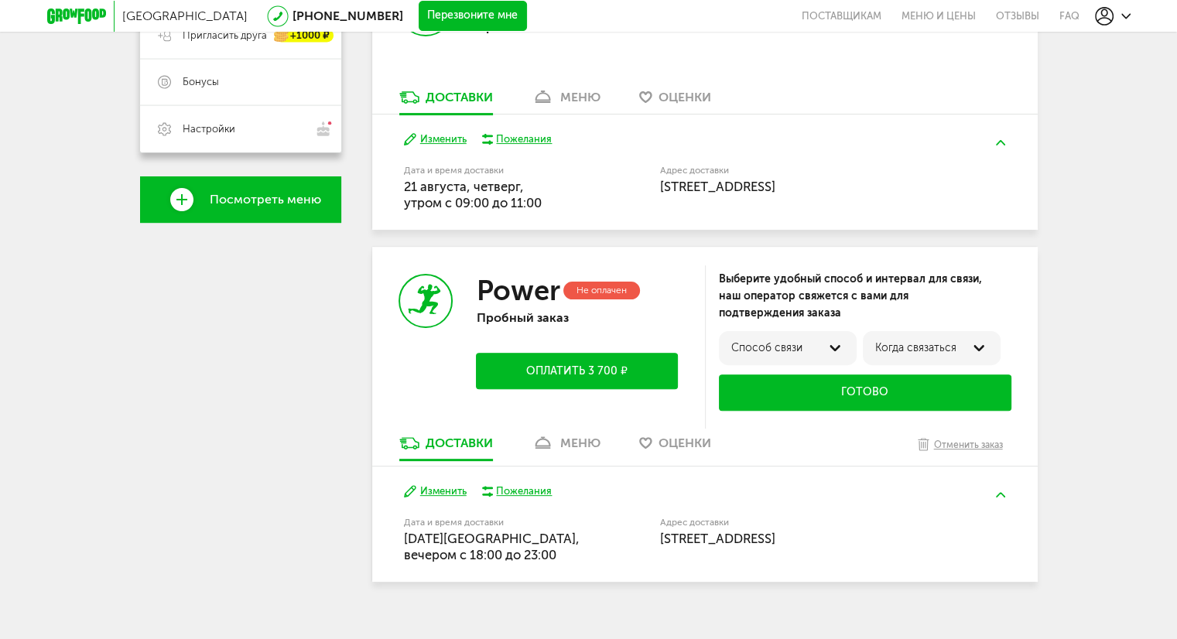
click at [996, 496] on img at bounding box center [1000, 494] width 9 height 5
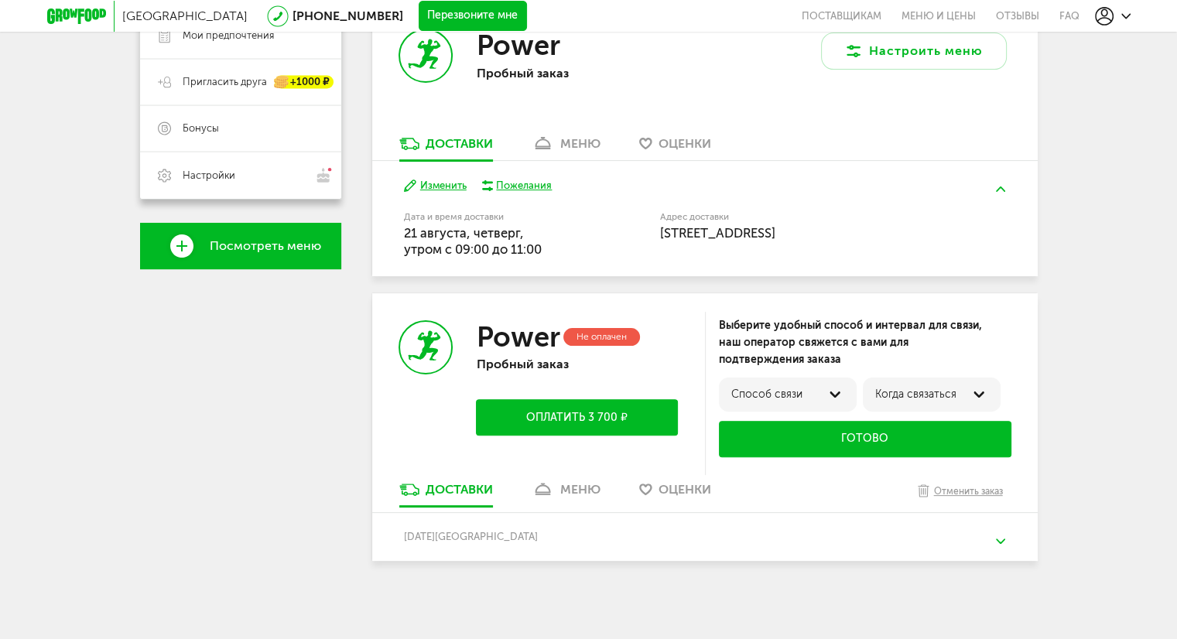
click at [1001, 536] on button at bounding box center [1000, 541] width 40 height 36
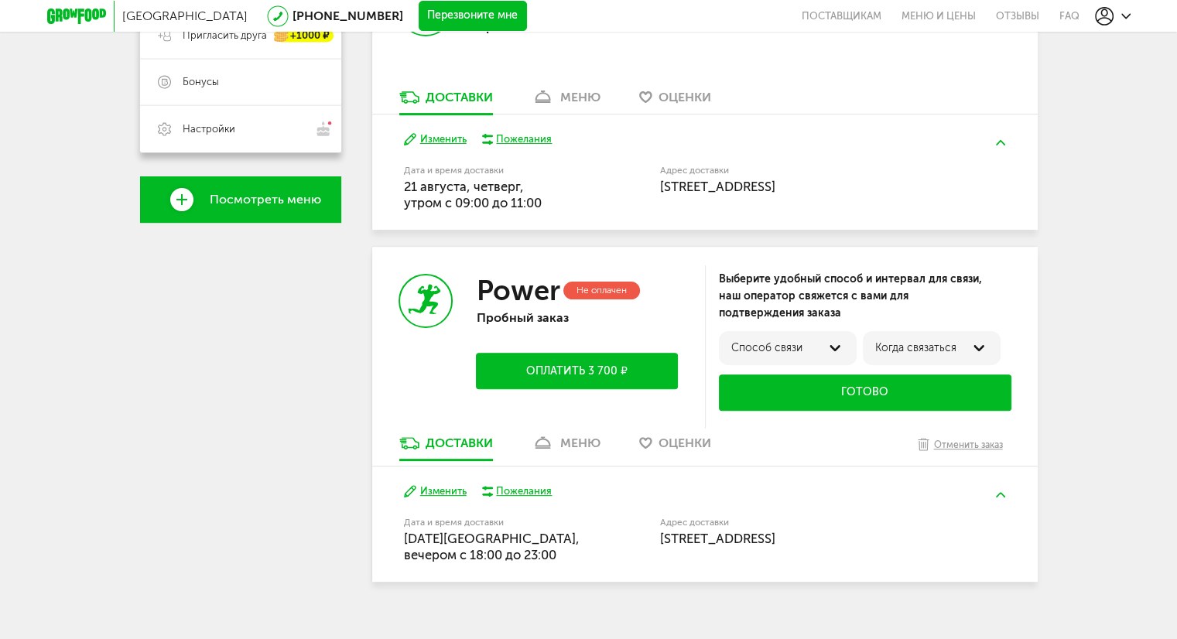
click at [450, 140] on button "Изменить" at bounding box center [435, 139] width 63 height 15
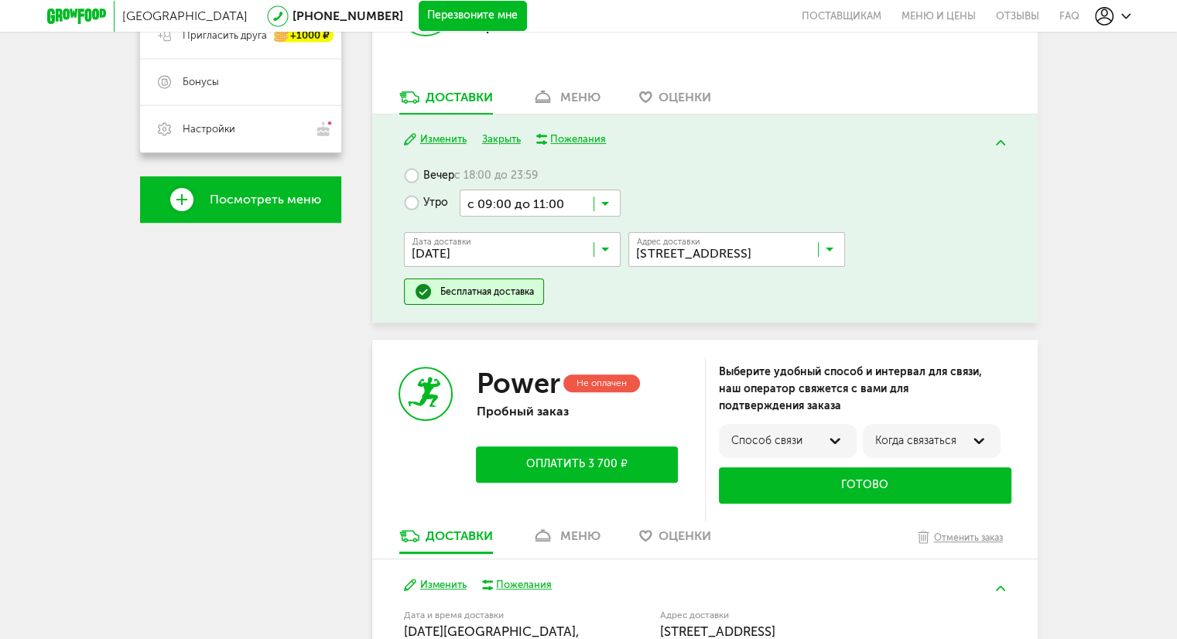
click at [607, 200] on icon at bounding box center [605, 207] width 8 height 15
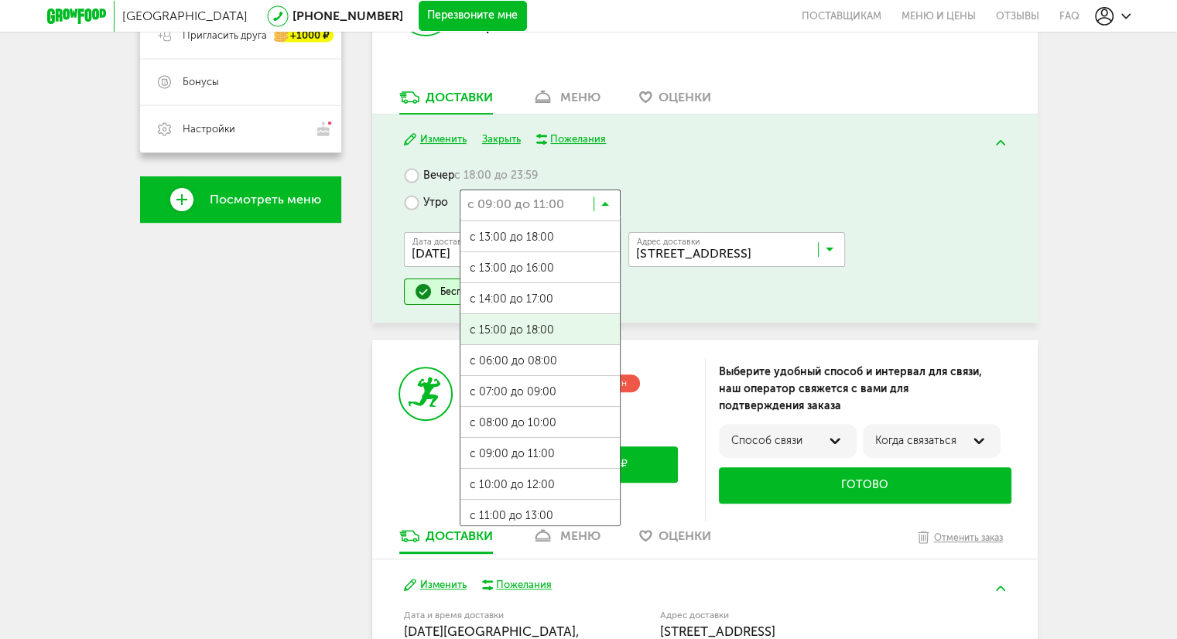
scroll to position [33, 0]
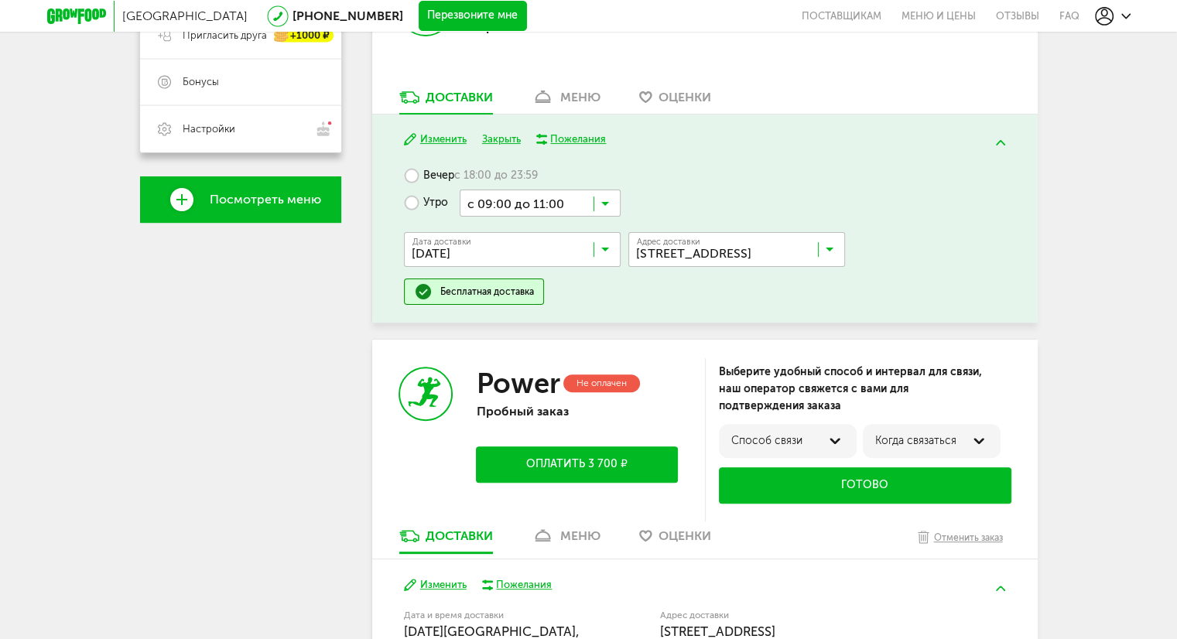
click at [351, 493] on div "+7 (910) 745-16-15 Мои заказы Подписка Мои предпочтения Пригласить друга +1000 …" at bounding box center [589, 244] width 898 height 896
click at [1008, 139] on button at bounding box center [1000, 143] width 40 height 36
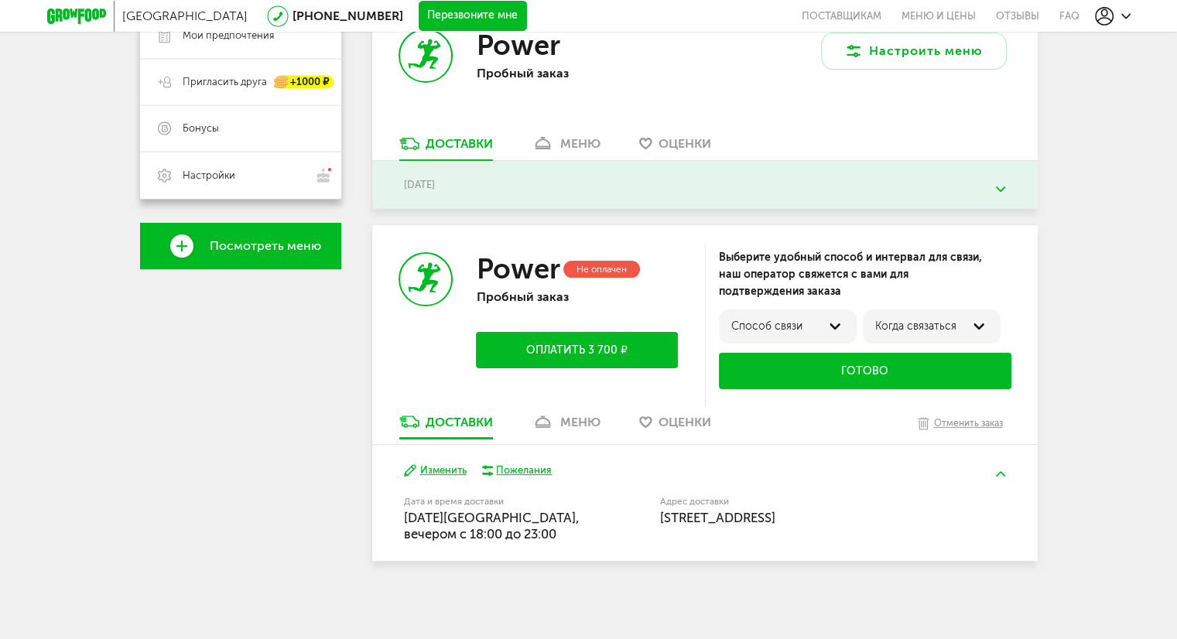
scroll to position [340, 0]
click at [997, 184] on button at bounding box center [1000, 189] width 40 height 36
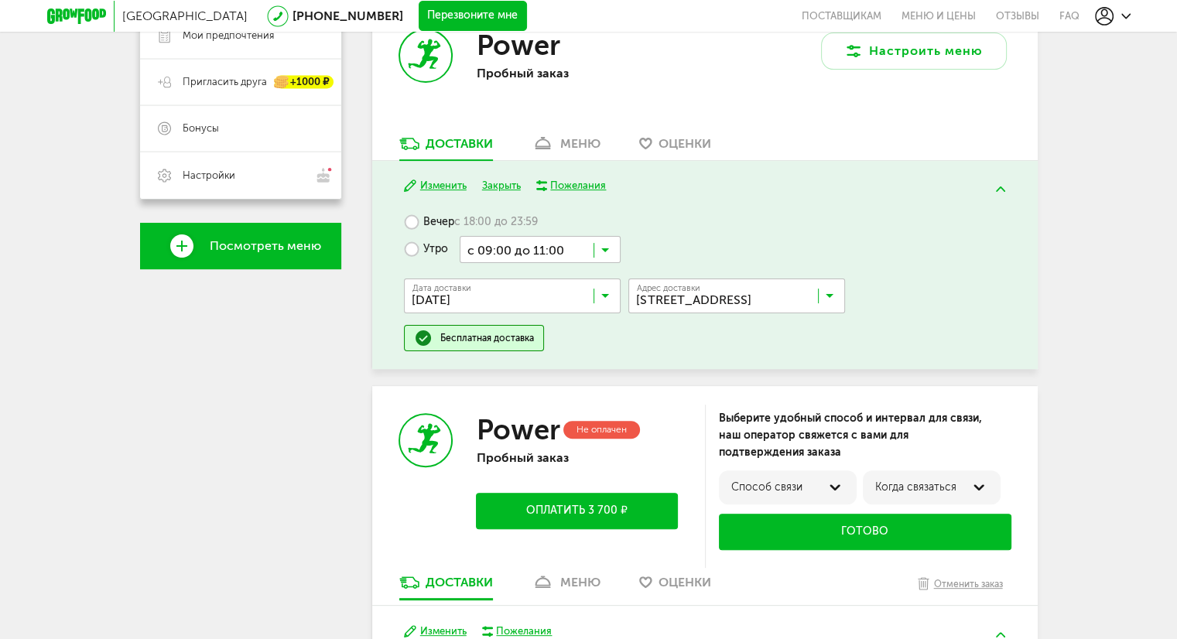
scroll to position [387, 0]
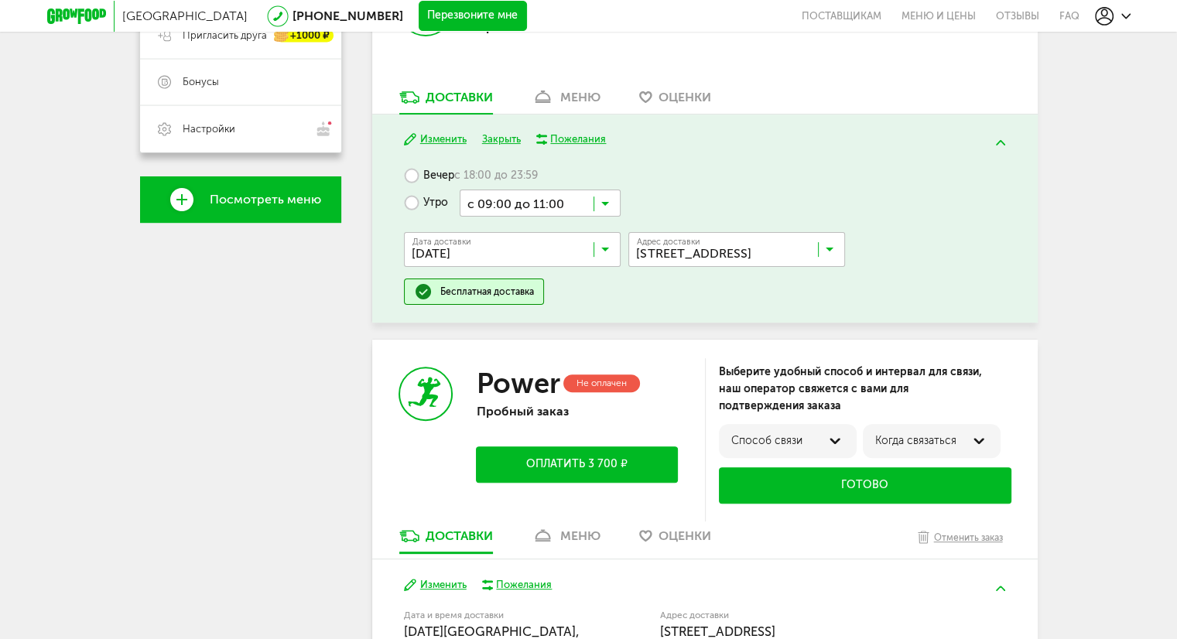
click at [492, 136] on button "Закрыть" at bounding box center [501, 139] width 39 height 15
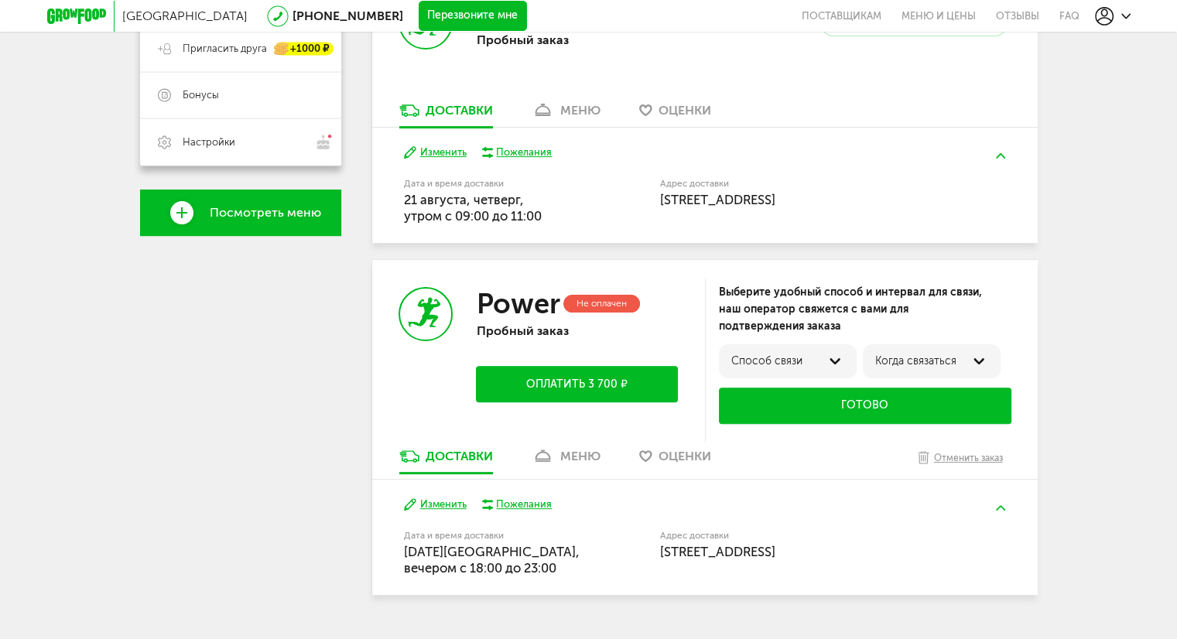
scroll to position [409, 0]
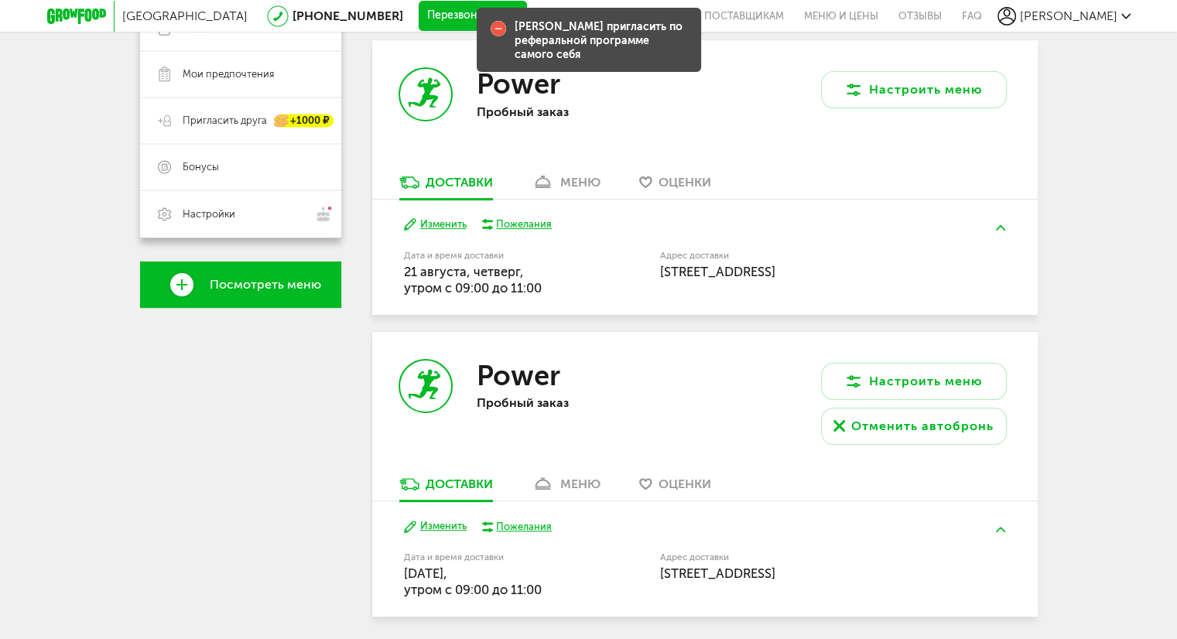
scroll to position [126, 0]
